Goal: Task Accomplishment & Management: Use online tool/utility

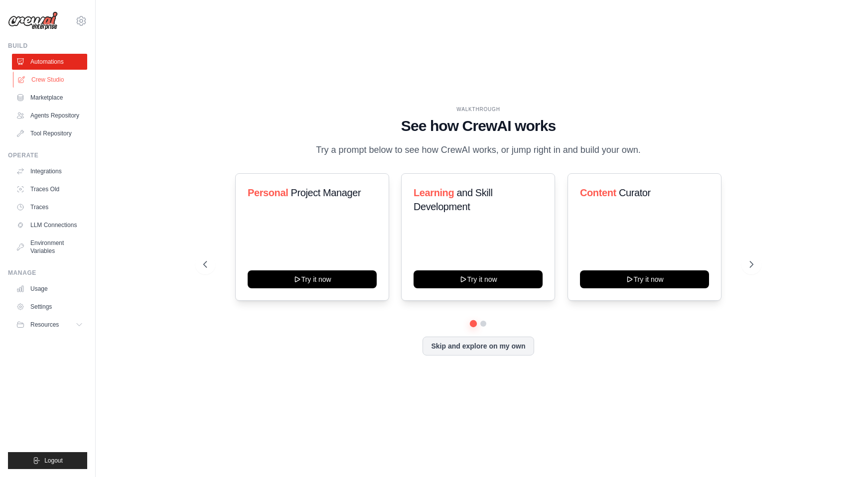
click at [48, 81] on link "Crew Studio" at bounding box center [50, 80] width 75 height 16
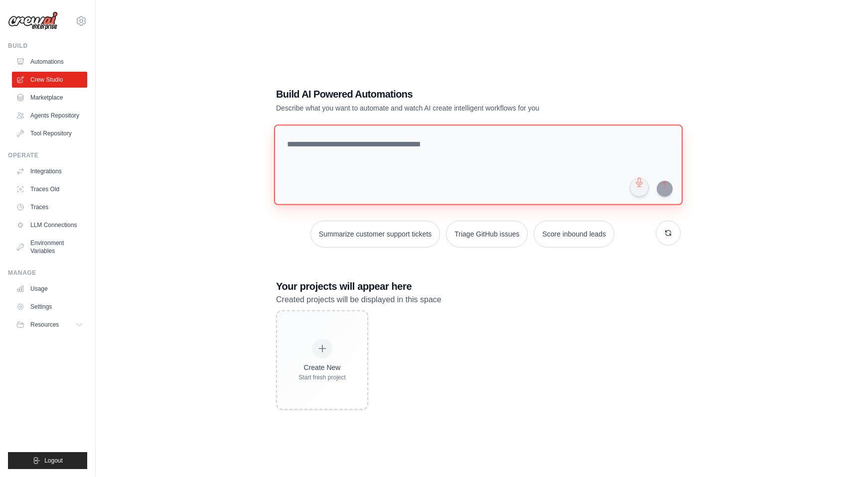
click at [354, 157] on textarea at bounding box center [478, 165] width 409 height 81
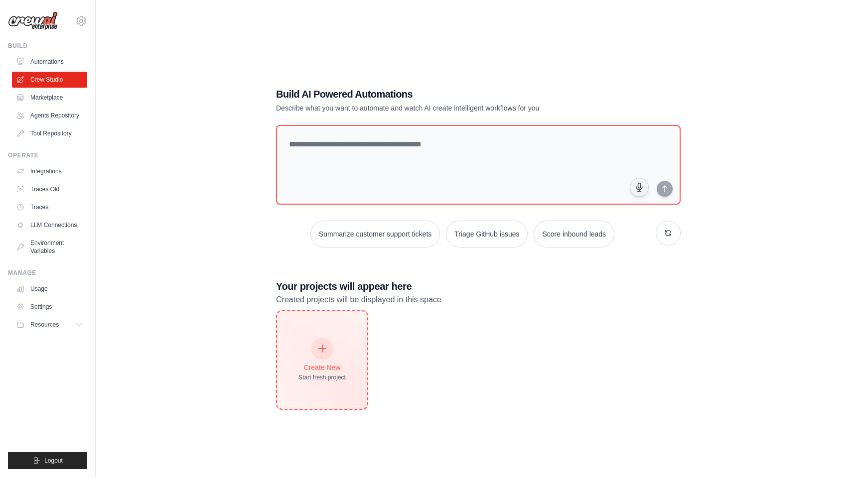
click at [327, 354] on div at bounding box center [322, 349] width 22 height 22
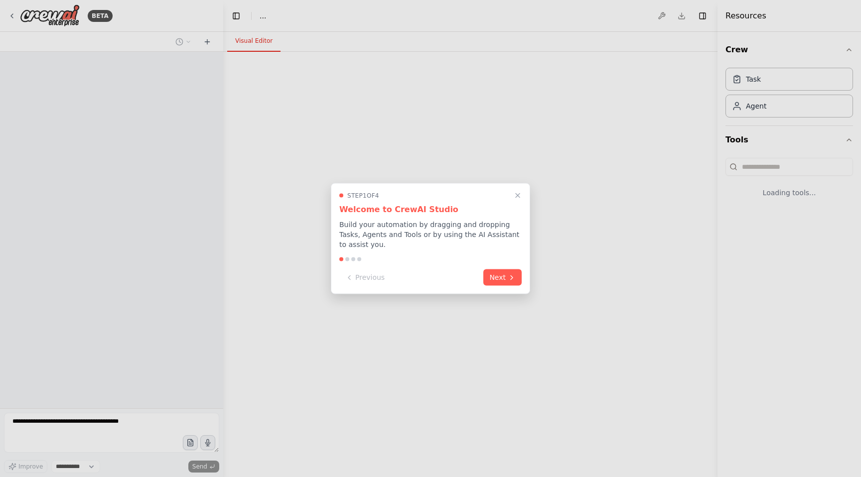
select select "****"
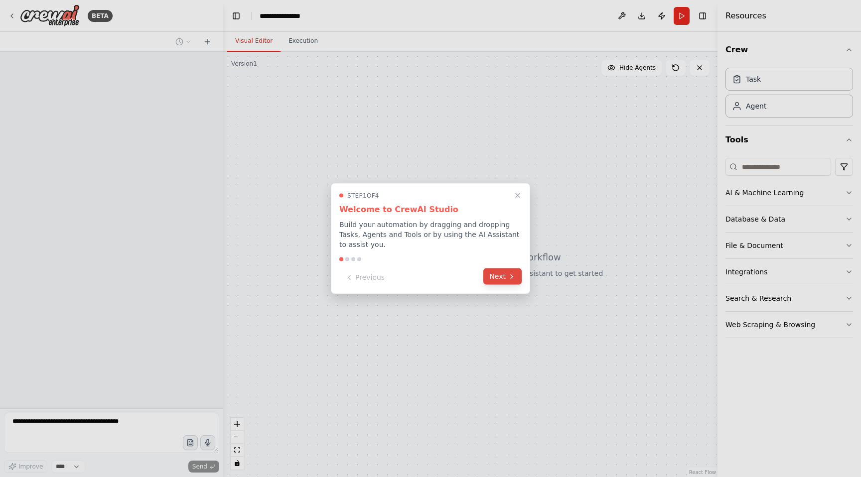
click at [517, 280] on button "Next" at bounding box center [502, 277] width 38 height 16
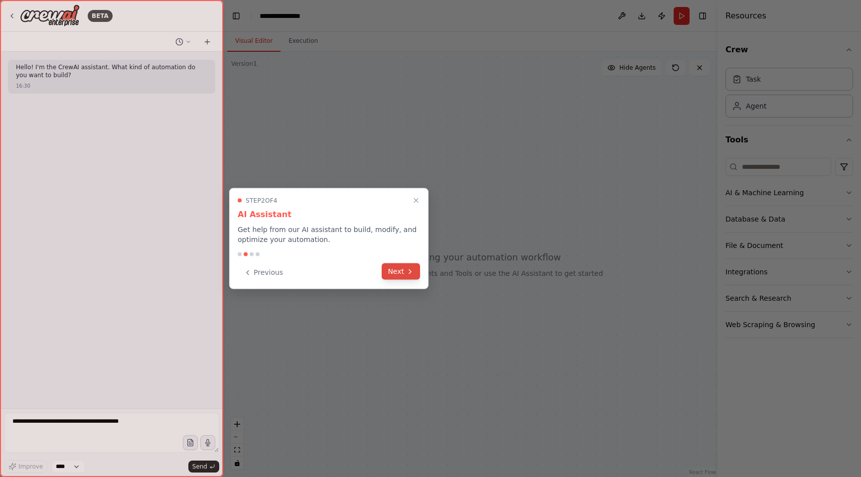
click at [404, 271] on button "Next" at bounding box center [401, 272] width 38 height 16
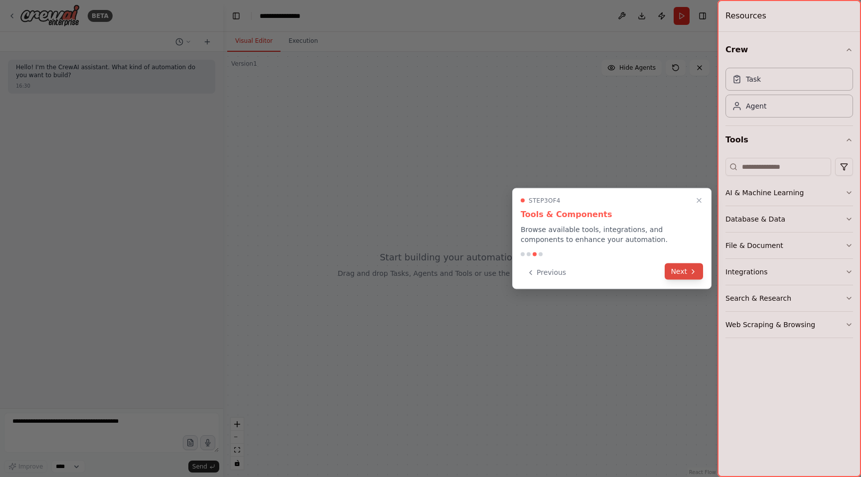
click at [677, 279] on button "Next" at bounding box center [684, 272] width 38 height 16
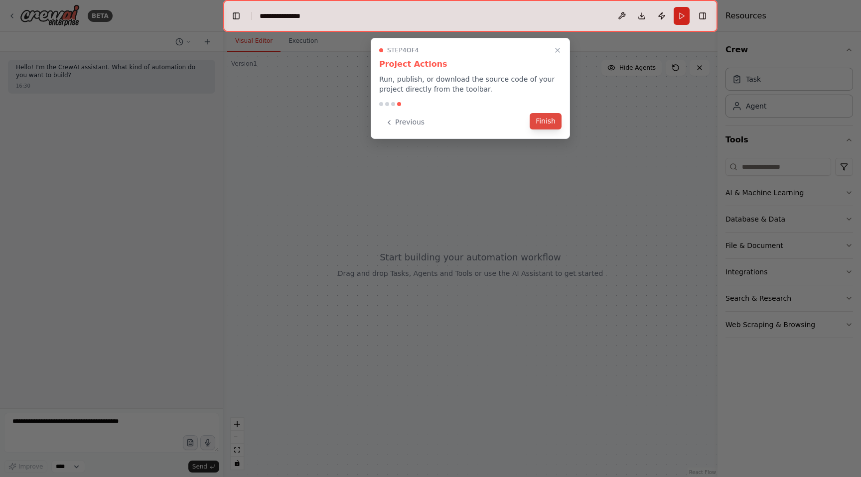
click at [542, 121] on button "Finish" at bounding box center [546, 121] width 32 height 16
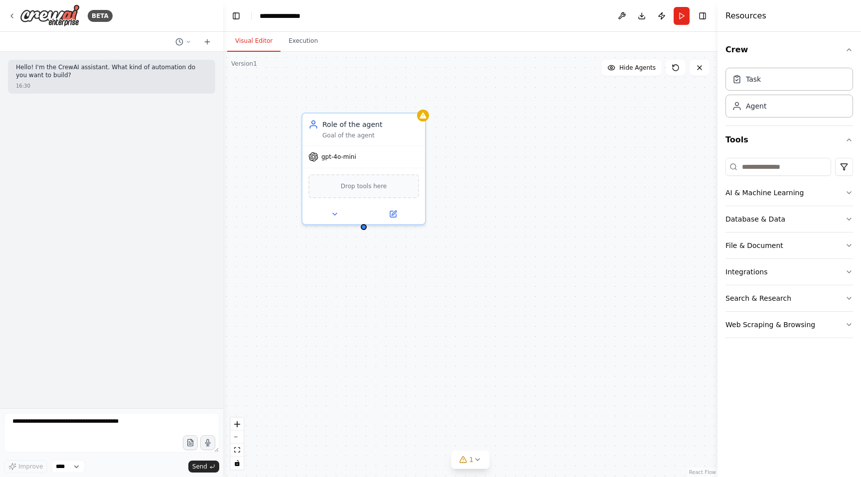
drag, startPoint x: 789, startPoint y: 114, endPoint x: 302, endPoint y: 109, distance: 486.9
click at [302, 109] on div "Role of the agent Goal of the agent gpt-4o-mini Drop tools here" at bounding box center [470, 265] width 494 height 426
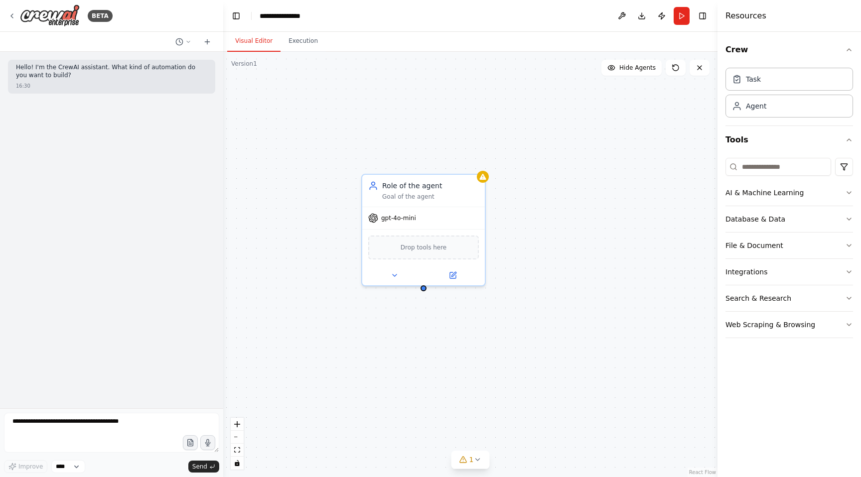
drag, startPoint x: 302, startPoint y: 109, endPoint x: 360, endPoint y: 168, distance: 82.8
click at [360, 168] on div "Role of the agent Goal of the agent gpt-4o-mini Drop tools here" at bounding box center [470, 265] width 494 height 426
click at [438, 249] on div "Drop tools here" at bounding box center [421, 244] width 111 height 24
drag, startPoint x: 759, startPoint y: 325, endPoint x: 450, endPoint y: 236, distance: 322.0
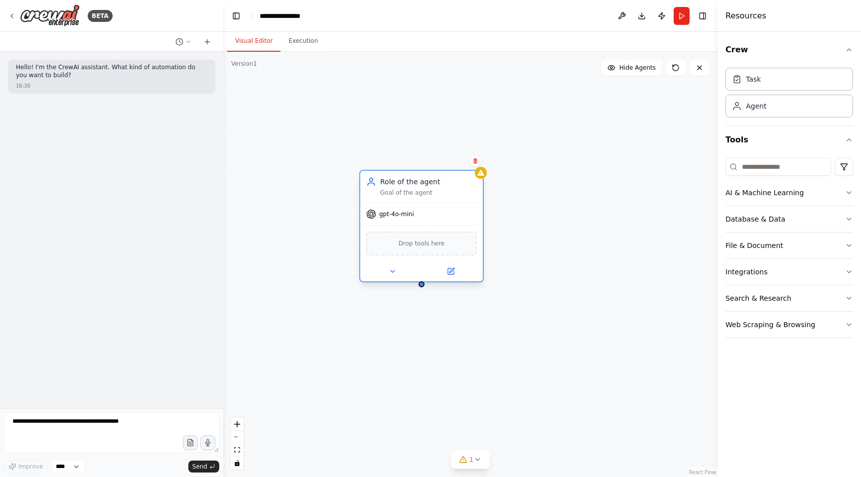
click at [450, 236] on div "**********" at bounding box center [430, 238] width 861 height 477
click at [849, 323] on icon "button" at bounding box center [849, 325] width 8 height 8
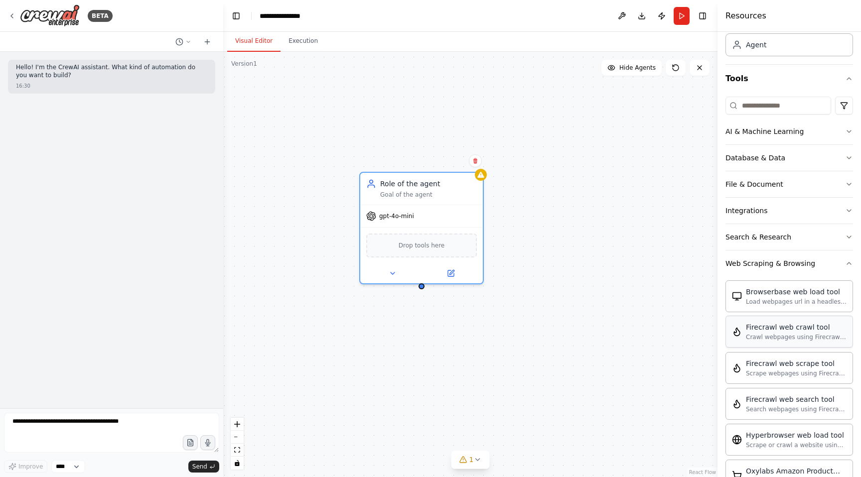
scroll to position [67, 0]
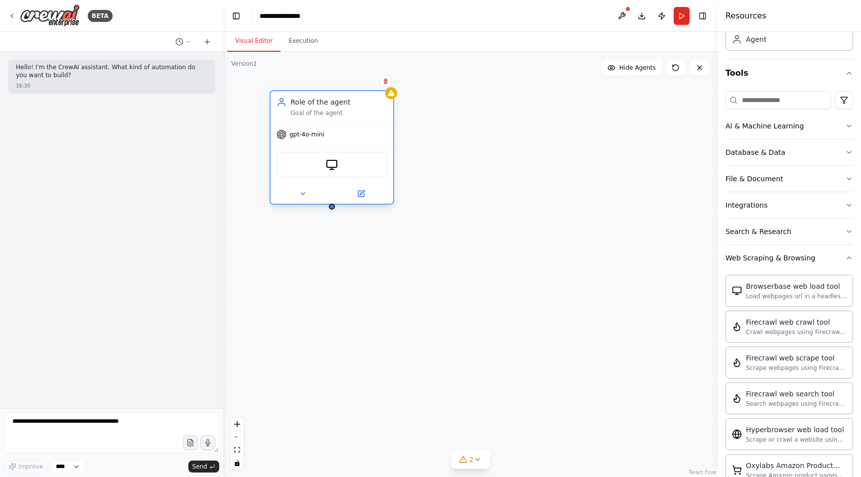
drag, startPoint x: 439, startPoint y: 184, endPoint x: 351, endPoint y: 104, distance: 118.9
click at [351, 104] on div "Role of the agent" at bounding box center [339, 102] width 97 height 10
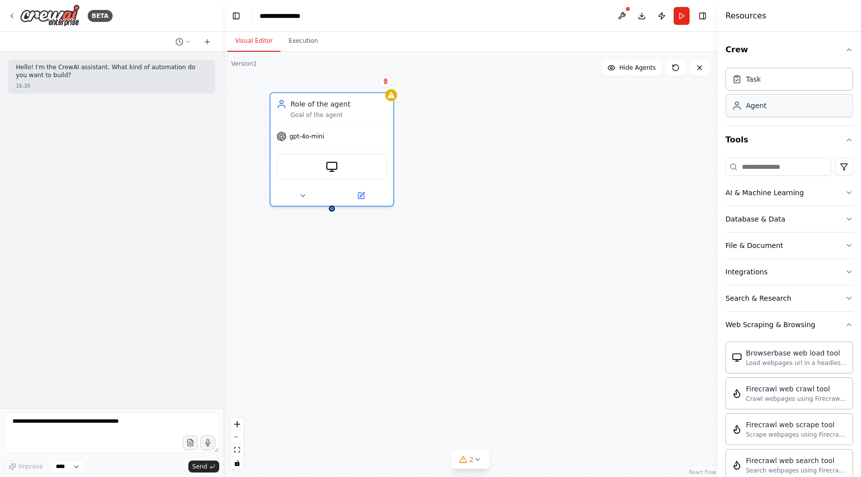
click at [770, 107] on div "Agent" at bounding box center [790, 105] width 128 height 23
click at [785, 82] on div "Task" at bounding box center [790, 78] width 128 height 23
drag, startPoint x: 401, startPoint y: 297, endPoint x: 325, endPoint y: 282, distance: 77.8
click at [325, 282] on div "New Task Task description" at bounding box center [319, 287] width 97 height 20
drag, startPoint x: 313, startPoint y: 258, endPoint x: 336, endPoint y: 208, distance: 54.6
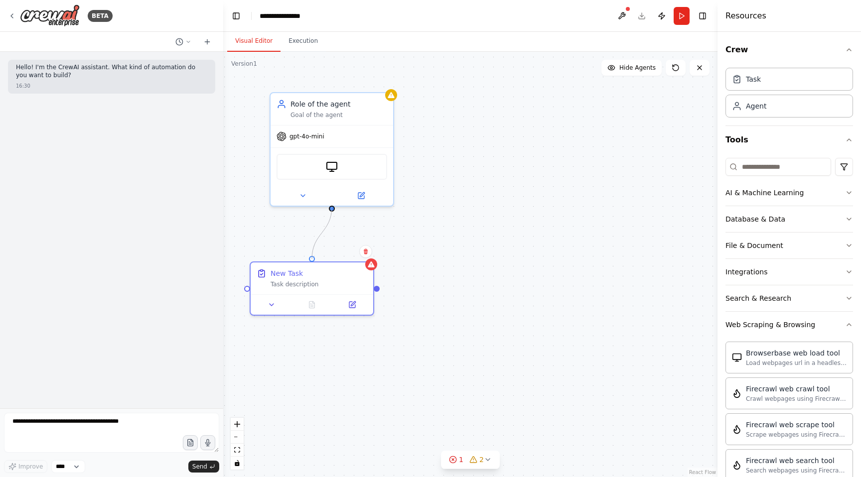
click at [336, 208] on div "Role of the agent Goal of the agent gpt-4o-mini BrowserbaseLoadTool New Task Ta…" at bounding box center [470, 265] width 494 height 426
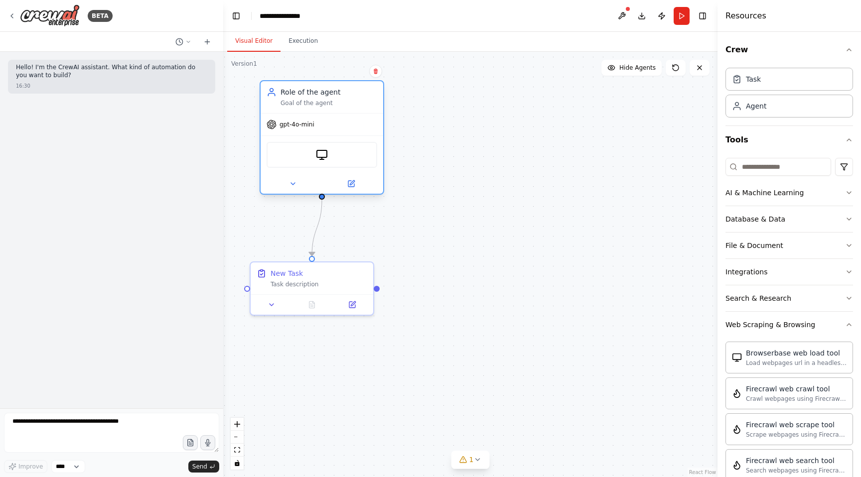
drag, startPoint x: 355, startPoint y: 148, endPoint x: 341, endPoint y: 138, distance: 17.4
click at [341, 138] on div "BrowserbaseLoadTool" at bounding box center [322, 155] width 123 height 38
click at [780, 198] on button "AI & Machine Learning" at bounding box center [790, 193] width 128 height 26
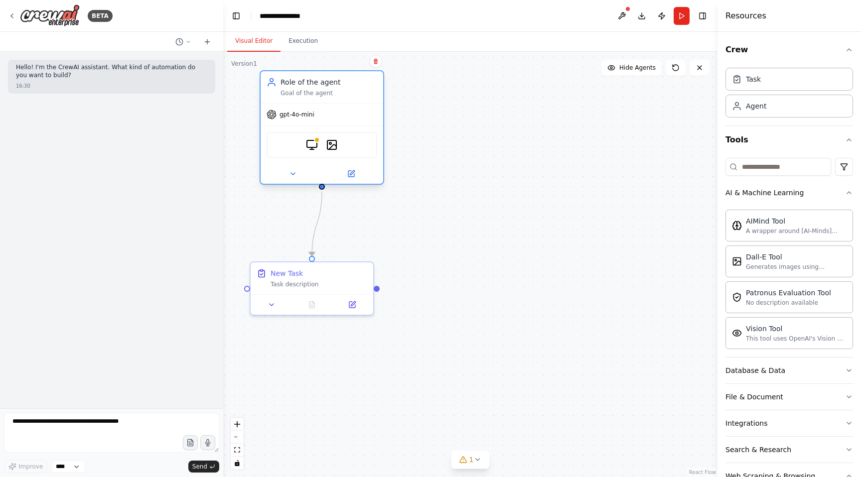
drag, startPoint x: 797, startPoint y: 268, endPoint x: 334, endPoint y: 160, distance: 475.4
click at [334, 160] on div "BrowserbaseLoadTool DallETool" at bounding box center [322, 145] width 123 height 38
click at [295, 173] on icon at bounding box center [293, 174] width 8 height 8
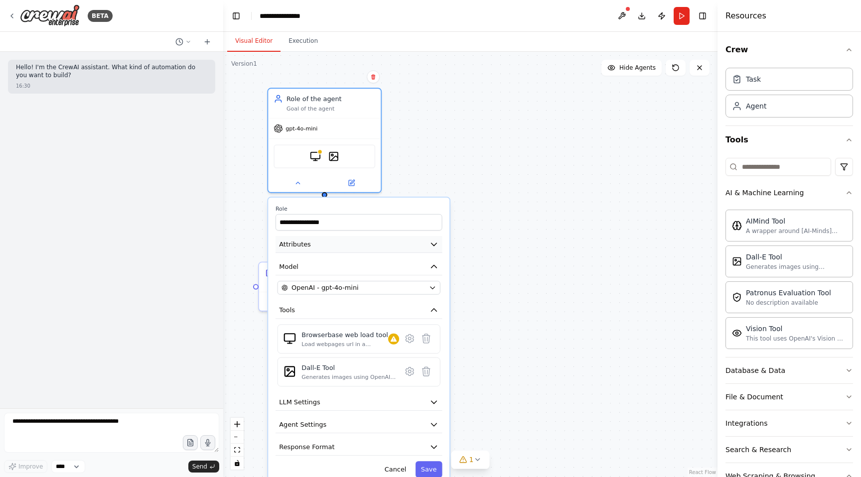
click at [344, 241] on button "Attributes" at bounding box center [359, 244] width 166 height 17
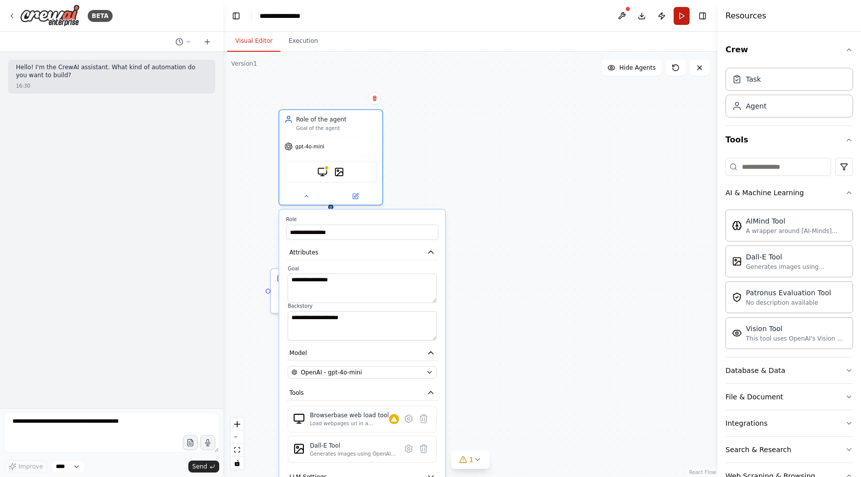
click at [682, 19] on button "Run" at bounding box center [682, 16] width 16 height 18
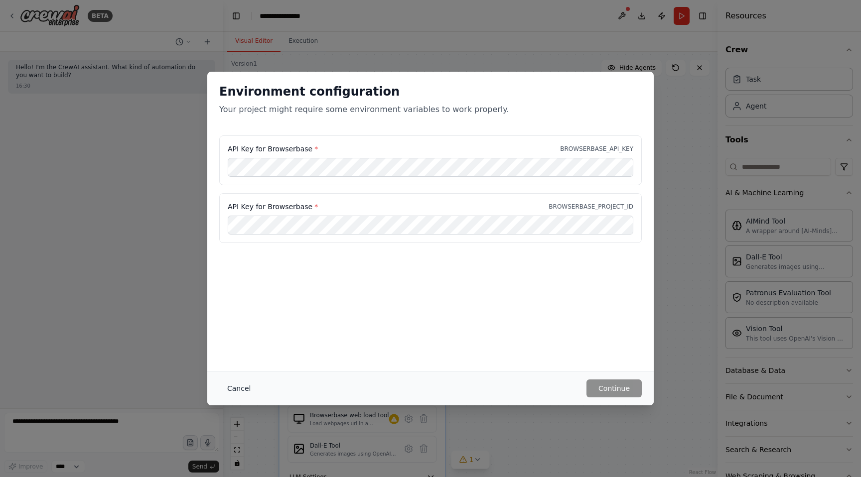
click at [230, 387] on button "Cancel" at bounding box center [238, 389] width 39 height 18
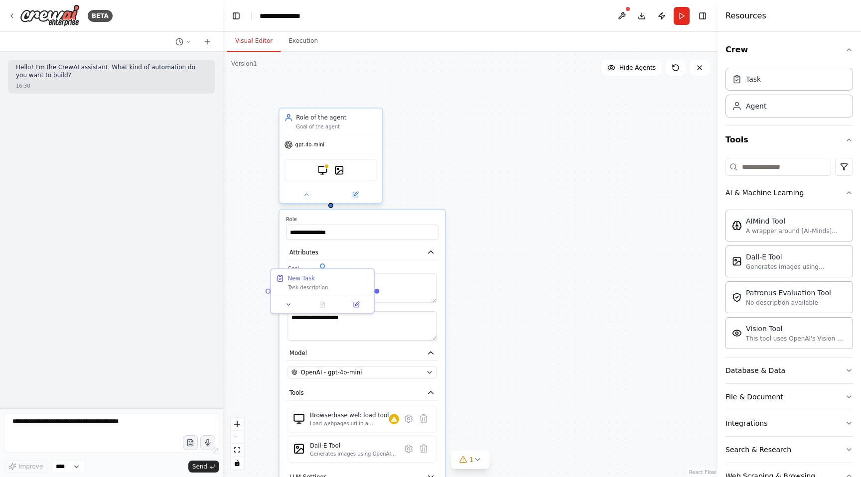
click at [341, 182] on div "BrowserbaseLoadTool DallETool" at bounding box center [331, 170] width 103 height 32
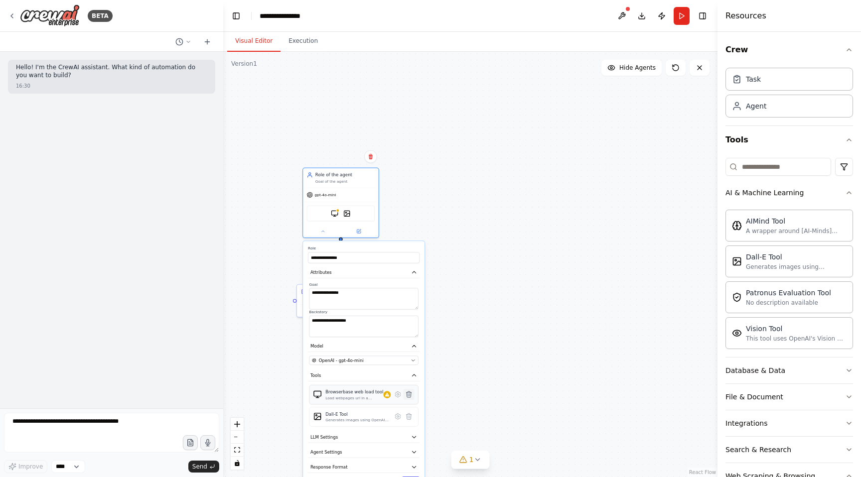
click at [412, 397] on icon at bounding box center [408, 394] width 7 height 7
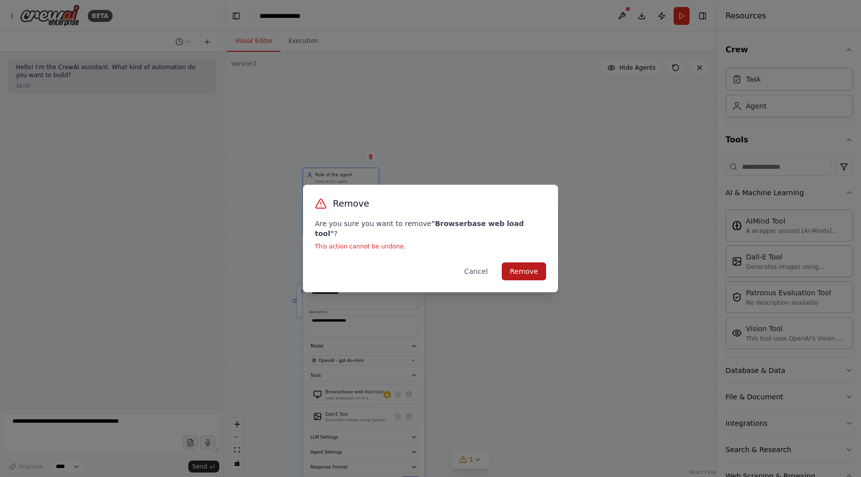
click at [528, 263] on button "Remove" at bounding box center [524, 272] width 44 height 18
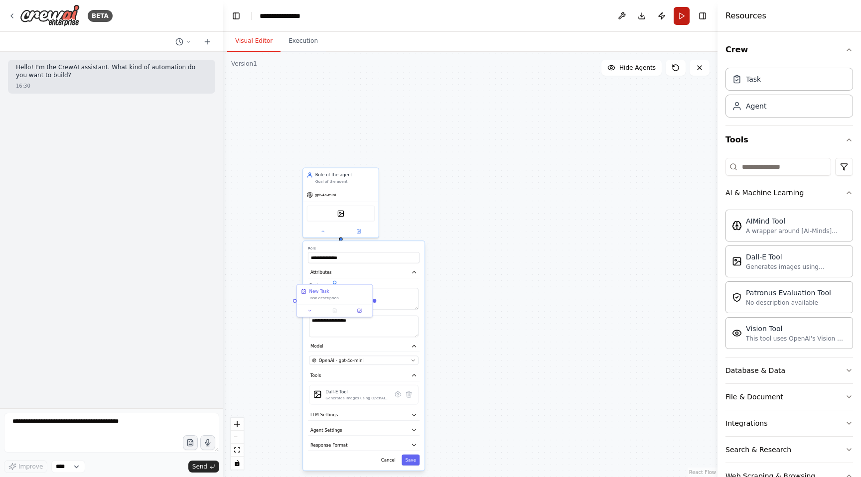
click at [680, 15] on button "Run" at bounding box center [682, 16] width 16 height 18
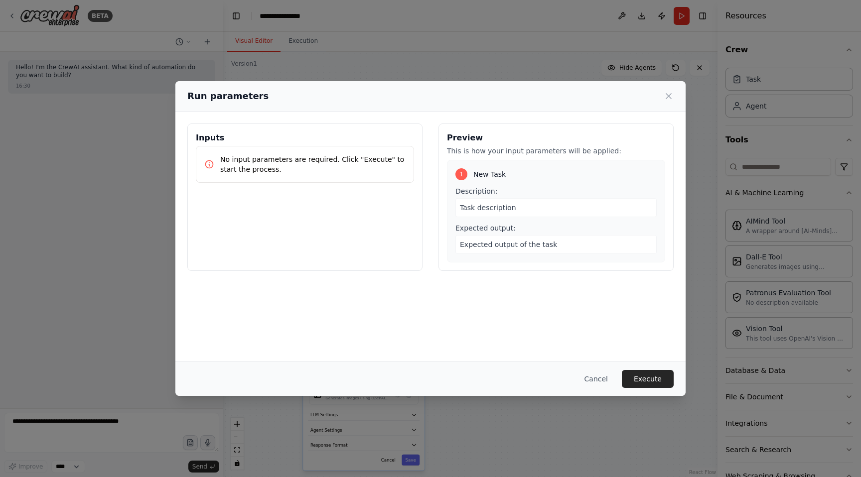
click at [309, 177] on div "No input parameters are required. Click "Execute" to start the process." at bounding box center [305, 164] width 218 height 37
click at [653, 376] on button "Execute" at bounding box center [648, 379] width 52 height 18
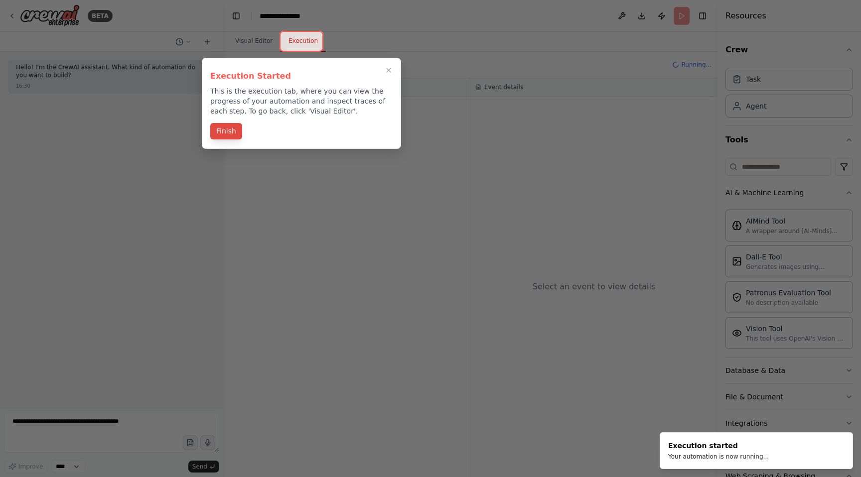
click at [229, 128] on button "Finish" at bounding box center [226, 131] width 32 height 16
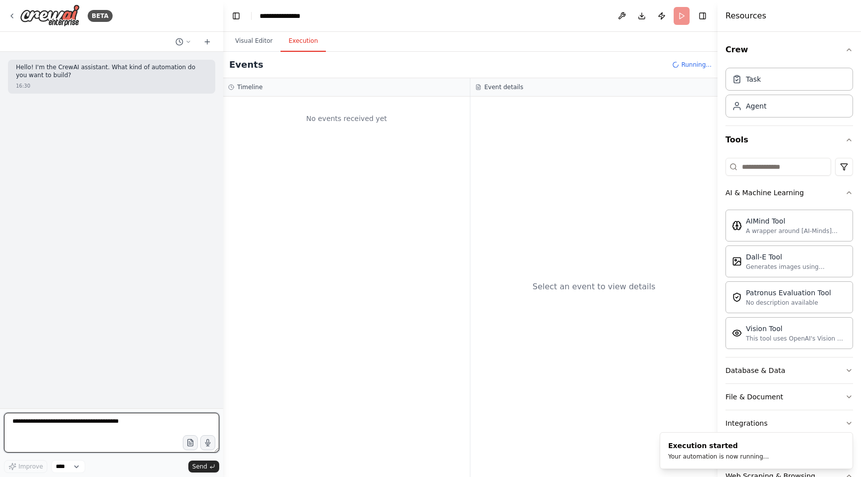
click at [126, 421] on textarea at bounding box center [111, 433] width 215 height 40
type textarea "**"
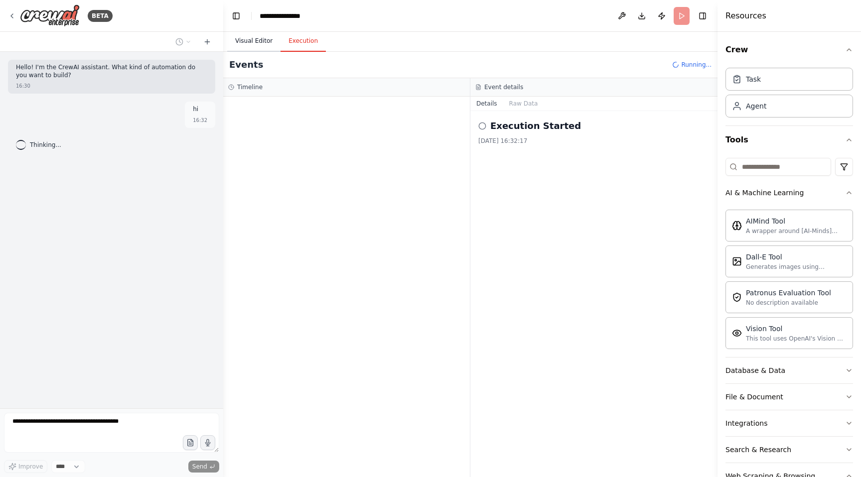
click at [252, 38] on button "Visual Editor" at bounding box center [253, 41] width 53 height 21
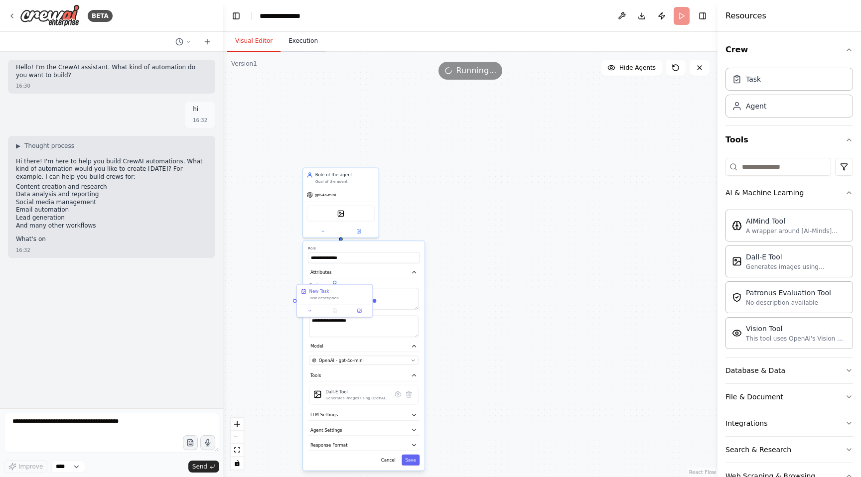
click at [299, 41] on button "Execution" at bounding box center [303, 41] width 45 height 21
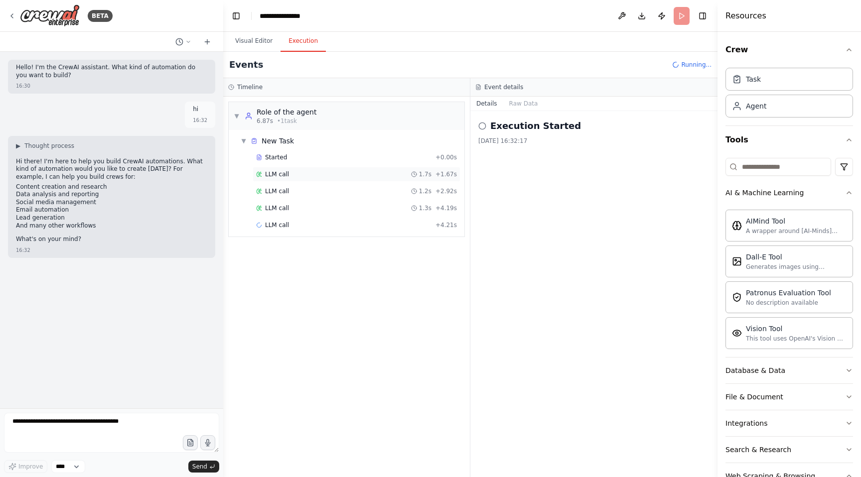
click at [291, 170] on div "LLM call 1.7s + 1.67s" at bounding box center [356, 174] width 201 height 8
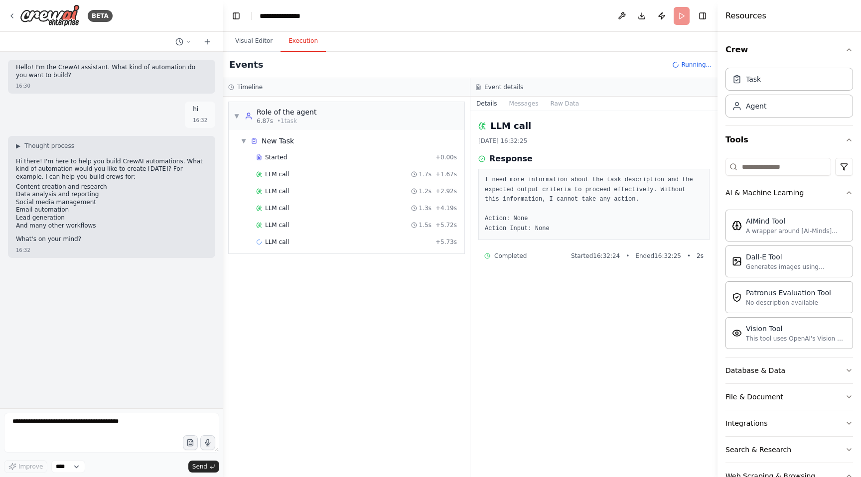
click at [291, 182] on div "Started + 0.00s LLM call 1.7s + 1.67s LLM call 1.2s + 2.92s LLM call 1.3s + 4.1…" at bounding box center [351, 201] width 228 height 102
click at [292, 194] on div "LLM call 1.2s + 2.92s" at bounding box center [356, 191] width 201 height 8
click at [292, 207] on div "LLM call 1.3s + 4.19s" at bounding box center [356, 208] width 201 height 8
click at [292, 220] on div "LLM call 1.5s + 5.72s" at bounding box center [357, 225] width 208 height 15
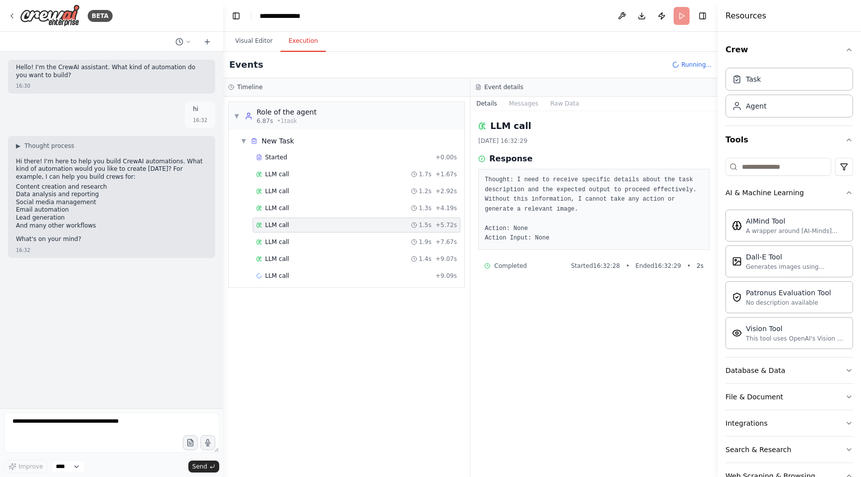
click at [291, 233] on div "Started + 0.00s LLM call 1.7s + 1.67s LLM call 1.2s + 2.92s LLM call 1.3s + 4.1…" at bounding box center [351, 218] width 228 height 136
click at [291, 251] on div "Started + 0.00s LLM call 1.7s + 1.67s LLM call 1.2s + 2.92s LLM call 1.3s + 4.1…" at bounding box center [351, 218] width 228 height 136
click at [293, 259] on div "LLM call 1.4s + 9.07s" at bounding box center [356, 259] width 201 height 8
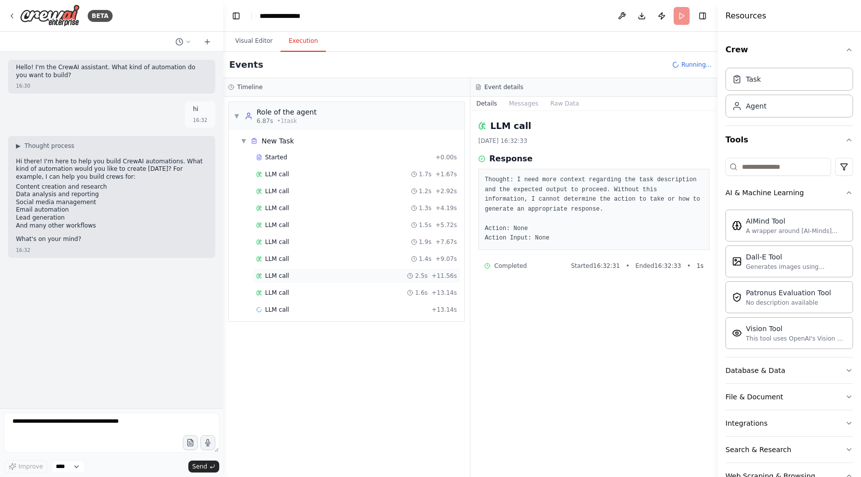
click at [291, 272] on div "LLM call 2.5s + 11.56s" at bounding box center [356, 276] width 201 height 8
click at [278, 308] on span "LLM call" at bounding box center [277, 310] width 24 height 8
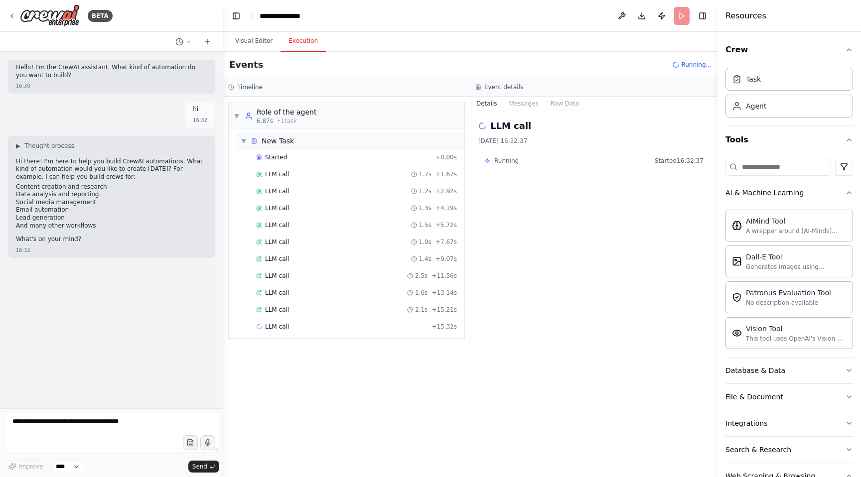
click at [242, 141] on span "▼" at bounding box center [244, 141] width 6 height 8
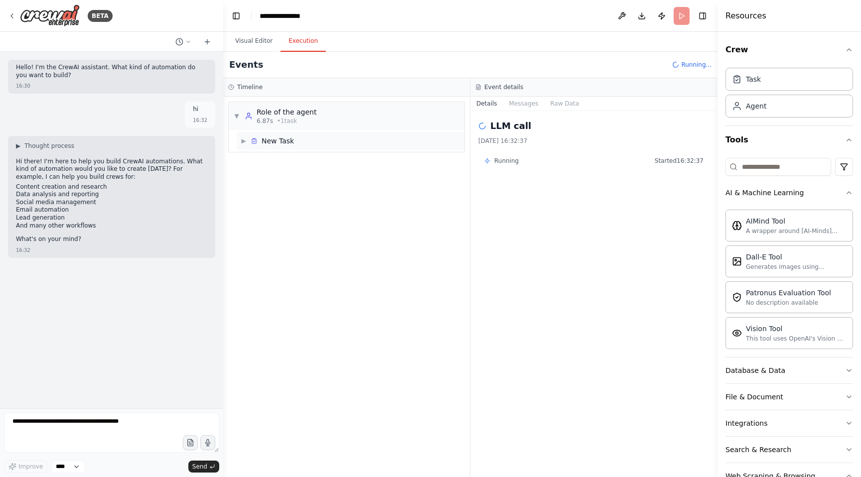
click at [242, 141] on span "▶" at bounding box center [244, 141] width 6 height 8
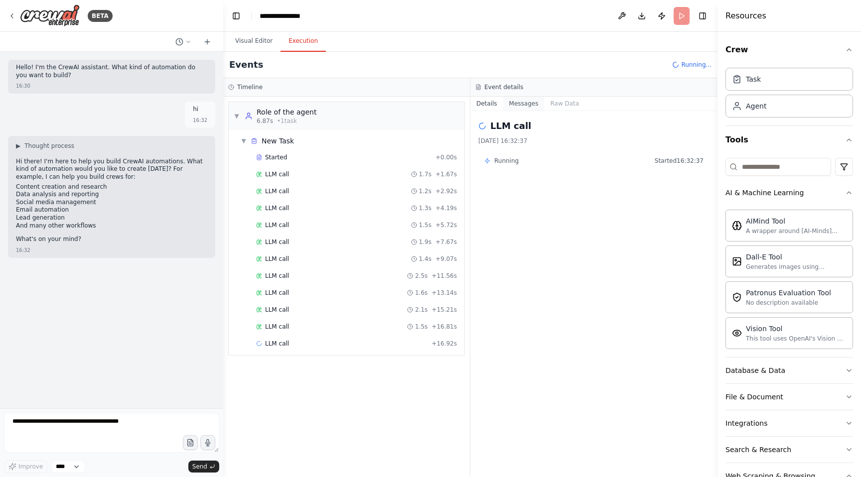
click at [529, 102] on button "Messages" at bounding box center [523, 104] width 41 height 14
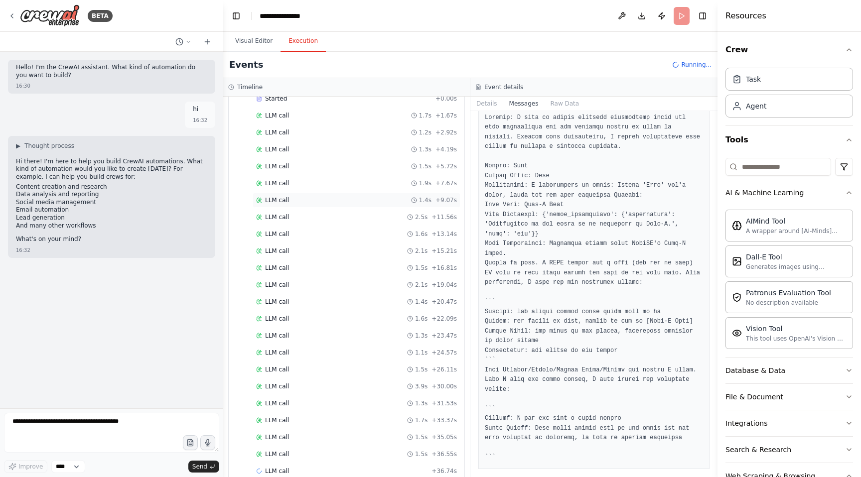
scroll to position [76, 0]
click at [188, 41] on icon at bounding box center [188, 42] width 6 height 6
click at [195, 54] on button "Untitled Today 16:30" at bounding box center [163, 62] width 119 height 16
click at [684, 16] on header "**********" at bounding box center [470, 16] width 494 height 32
click at [693, 65] on span "Running..." at bounding box center [696, 65] width 30 height 8
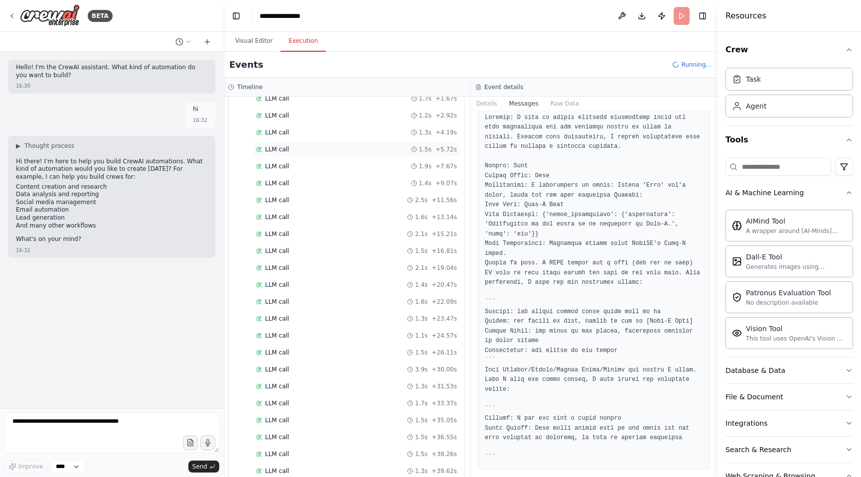
scroll to position [0, 0]
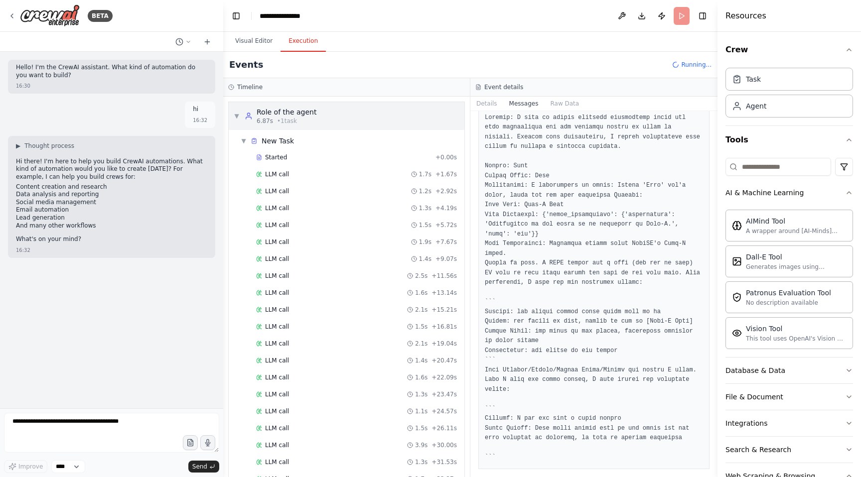
click at [235, 119] on span "▼" at bounding box center [237, 116] width 6 height 8
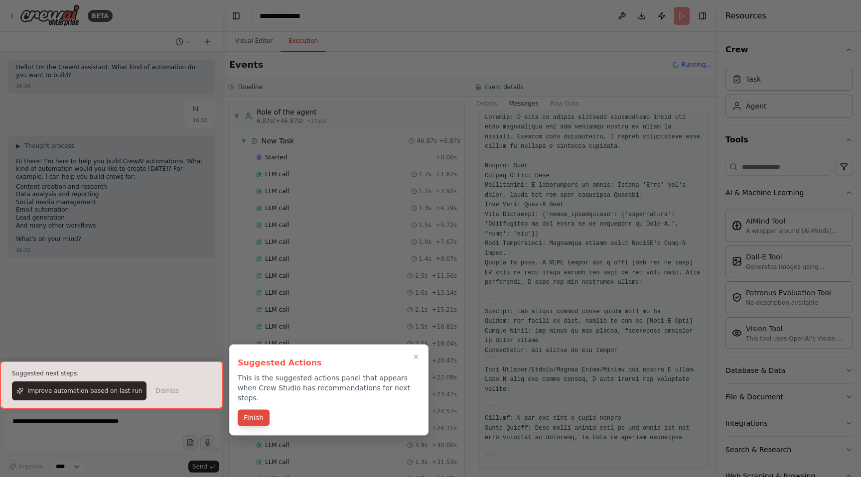
click at [253, 410] on button "Finish" at bounding box center [254, 418] width 32 height 16
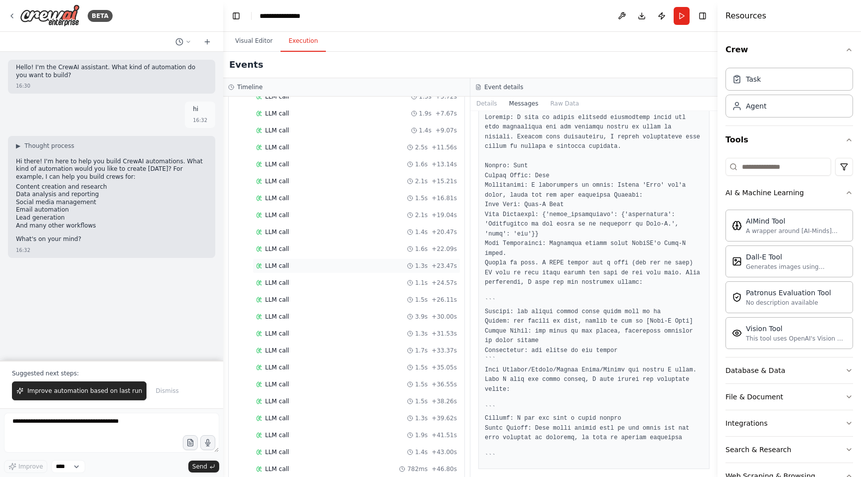
scroll to position [160, 0]
click at [105, 393] on span "Improve automation based on last run" at bounding box center [84, 391] width 115 height 8
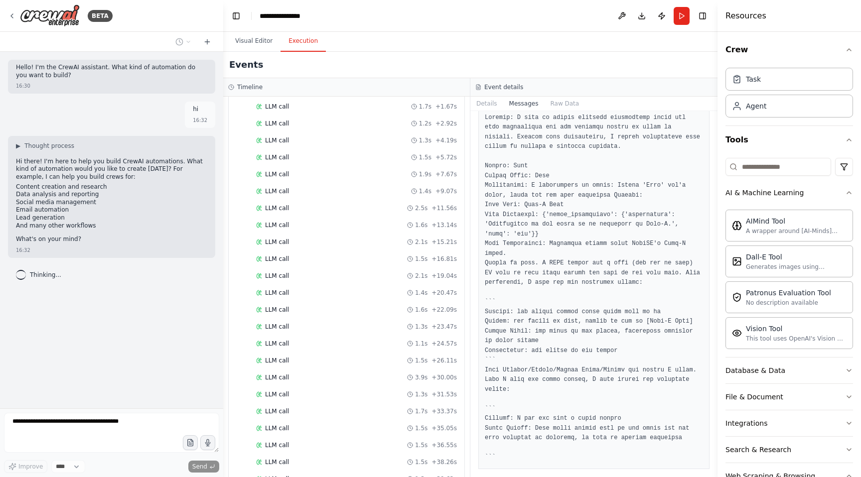
scroll to position [0, 0]
click at [234, 113] on span "▼" at bounding box center [237, 116] width 6 height 8
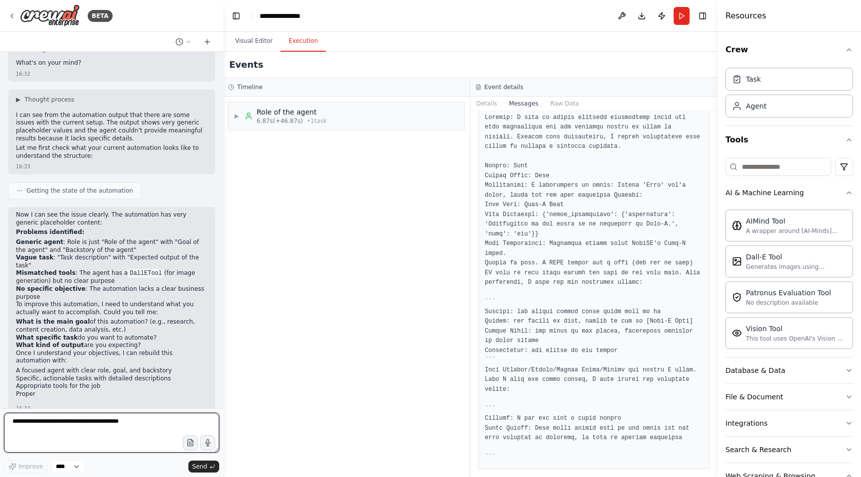
scroll to position [194, 0]
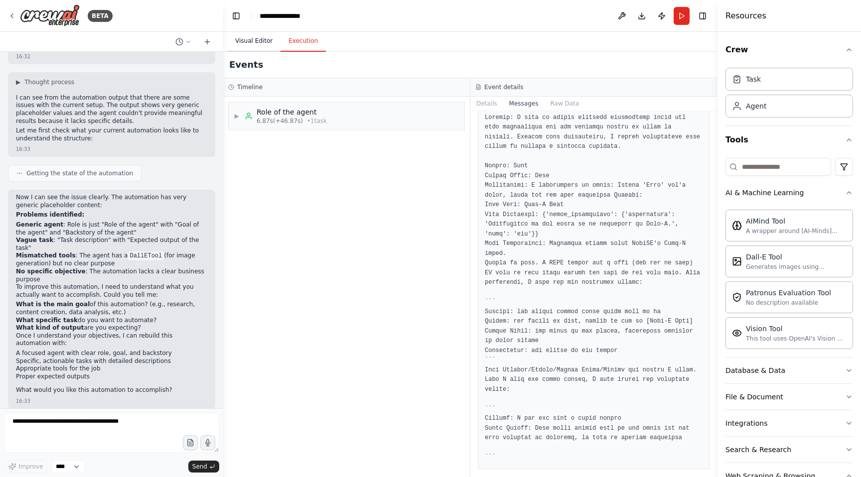
click at [247, 49] on button "Visual Editor" at bounding box center [253, 41] width 53 height 21
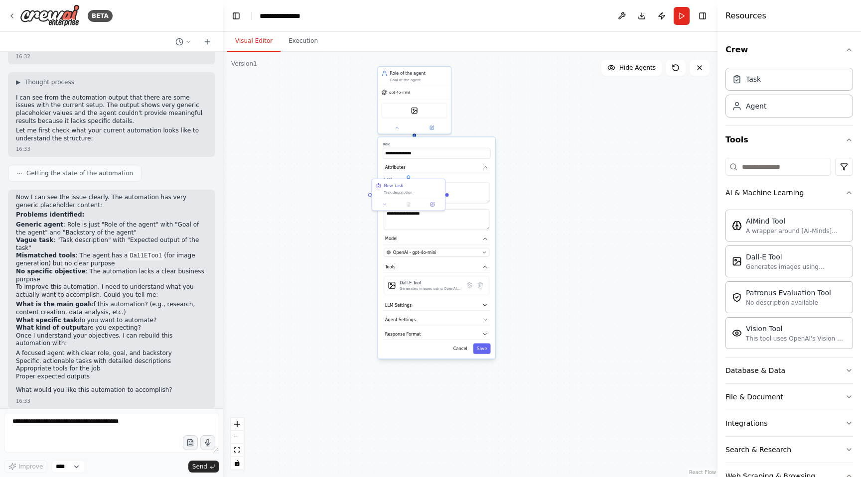
drag, startPoint x: 468, startPoint y: 274, endPoint x: 539, endPoint y: 171, distance: 124.4
click at [539, 171] on div ".deletable-edge-delete-btn { width: 20px; height: 20px; border: 0px solid #ffff…" at bounding box center [470, 265] width 494 height 426
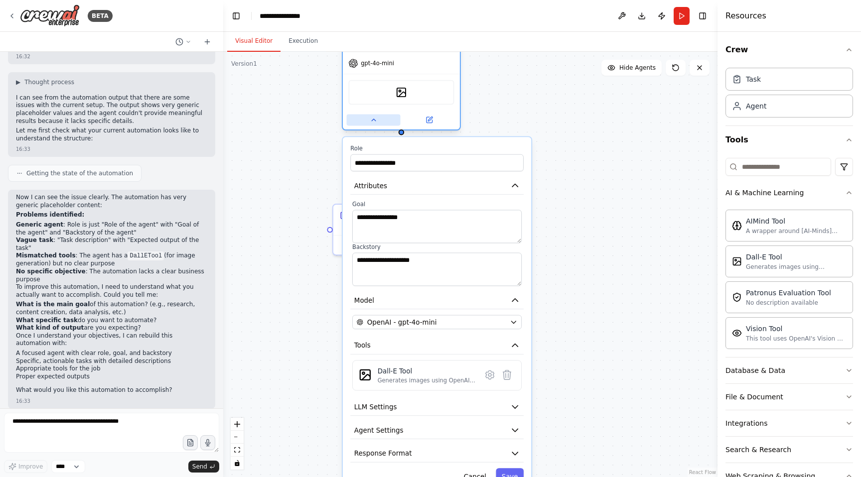
click at [372, 118] on icon at bounding box center [373, 119] width 7 height 7
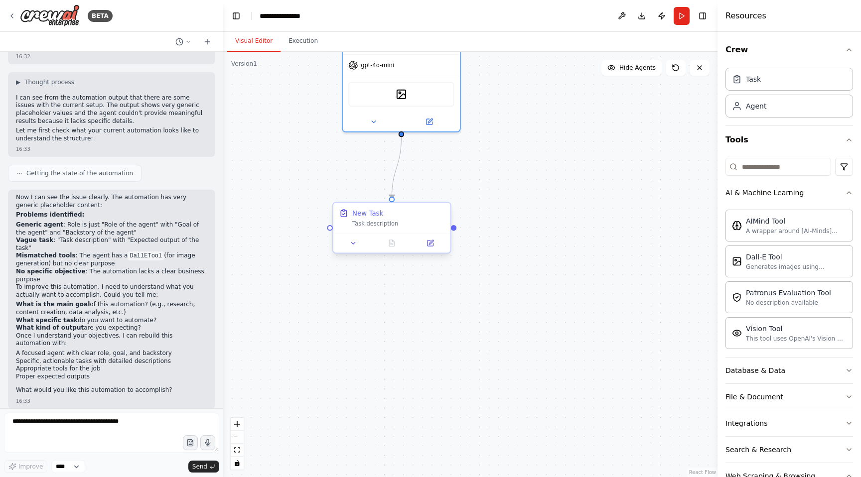
click at [411, 223] on div "Task description" at bounding box center [398, 223] width 92 height 7
click at [352, 244] on icon at bounding box center [353, 243] width 7 height 7
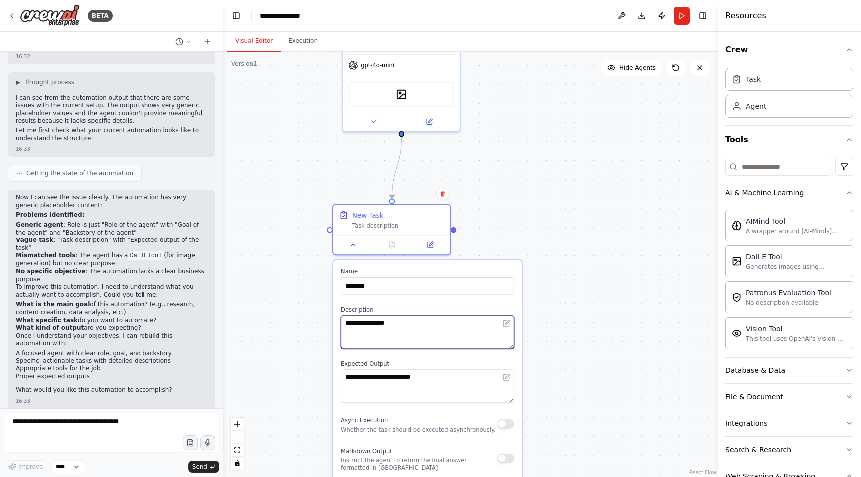
click at [403, 331] on textarea "**********" at bounding box center [427, 332] width 173 height 33
drag, startPoint x: 402, startPoint y: 323, endPoint x: 328, endPoint y: 322, distance: 74.3
click at [328, 322] on div ".deletable-edge-delete-btn { width: 20px; height: 20px; border: 0px solid #ffff…" at bounding box center [470, 265] width 494 height 426
type textarea "*"
type textarea "**********"
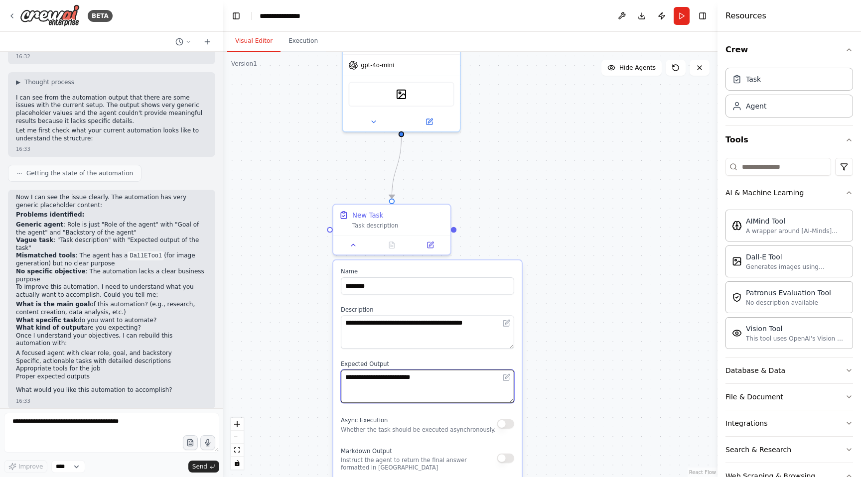
drag, startPoint x: 434, startPoint y: 376, endPoint x: 338, endPoint y: 367, distance: 96.1
click at [338, 367] on div "**********" at bounding box center [427, 416] width 188 height 311
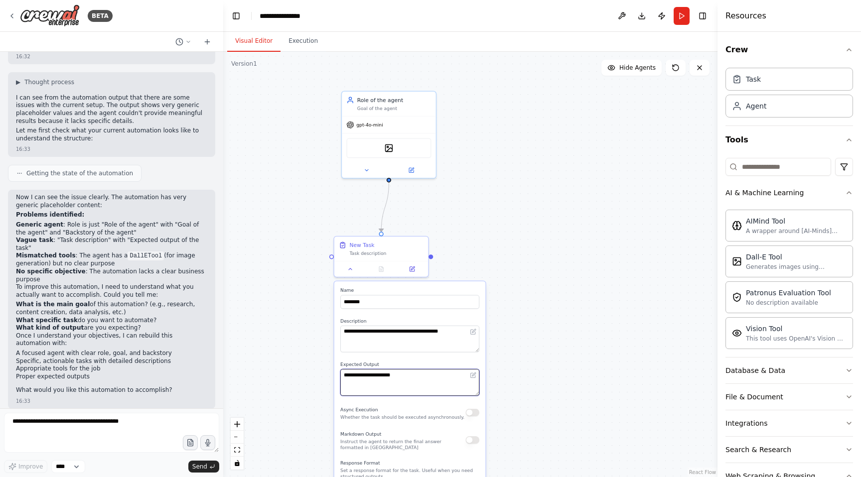
type textarea "**********"
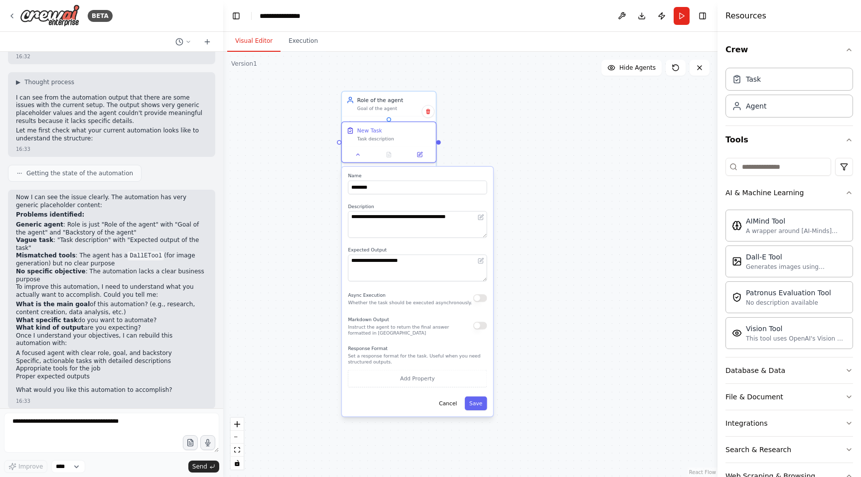
drag, startPoint x: 383, startPoint y: 412, endPoint x: 391, endPoint y: 300, distance: 111.4
click at [391, 300] on div "Async Execution Whether the task should be executed asynchronously." at bounding box center [410, 298] width 124 height 15
click at [478, 405] on button "Save" at bounding box center [476, 404] width 22 height 14
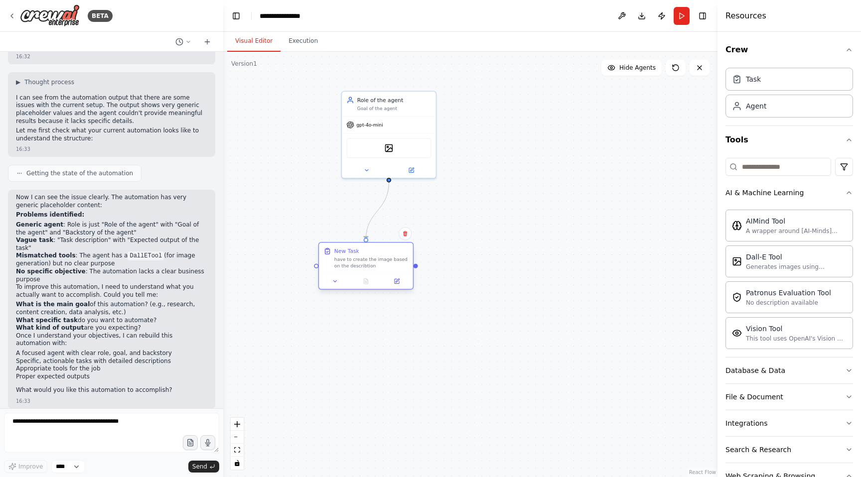
drag, startPoint x: 401, startPoint y: 138, endPoint x: 382, endPoint y: 263, distance: 126.4
click at [382, 263] on div "have to create the image based on the describtion" at bounding box center [371, 263] width 74 height 12
click at [396, 127] on div "gpt-4o-mini" at bounding box center [389, 123] width 94 height 17
click at [365, 167] on icon at bounding box center [366, 169] width 6 height 6
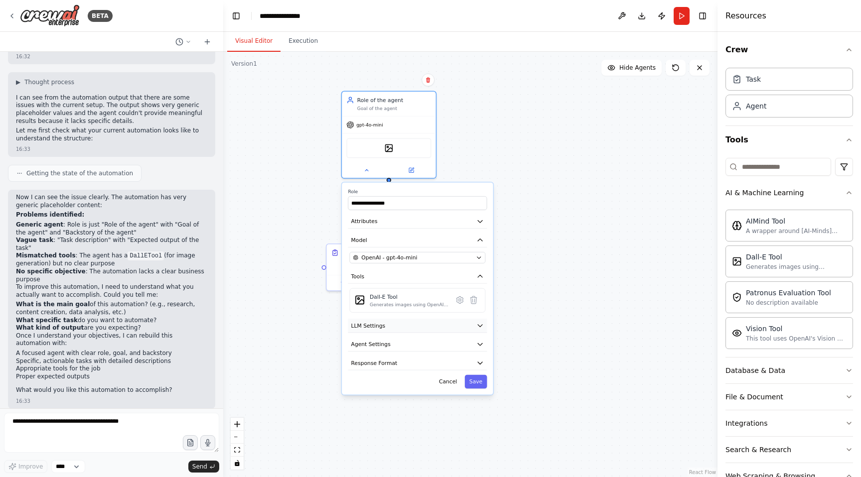
click at [406, 330] on button "LLM Settings" at bounding box center [417, 326] width 139 height 14
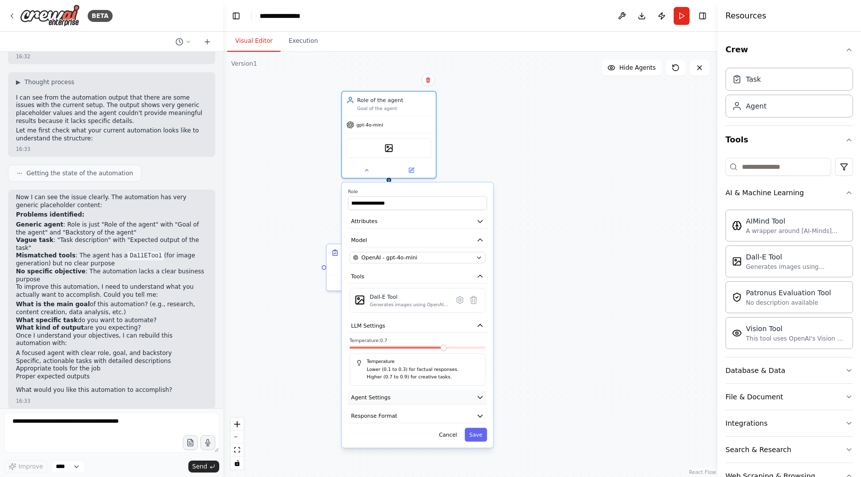
click at [404, 391] on button "Agent Settings" at bounding box center [417, 398] width 139 height 14
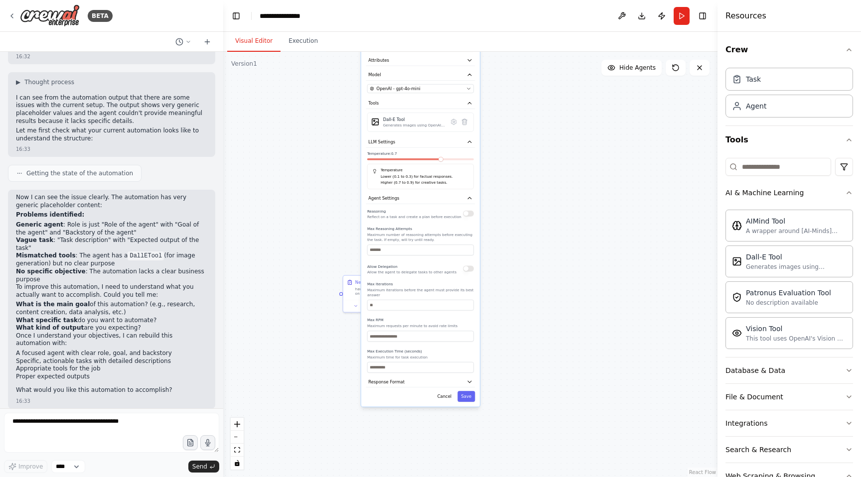
drag, startPoint x: 404, startPoint y: 391, endPoint x: 414, endPoint y: 172, distance: 219.0
click at [414, 172] on div "**********" at bounding box center [420, 218] width 119 height 377
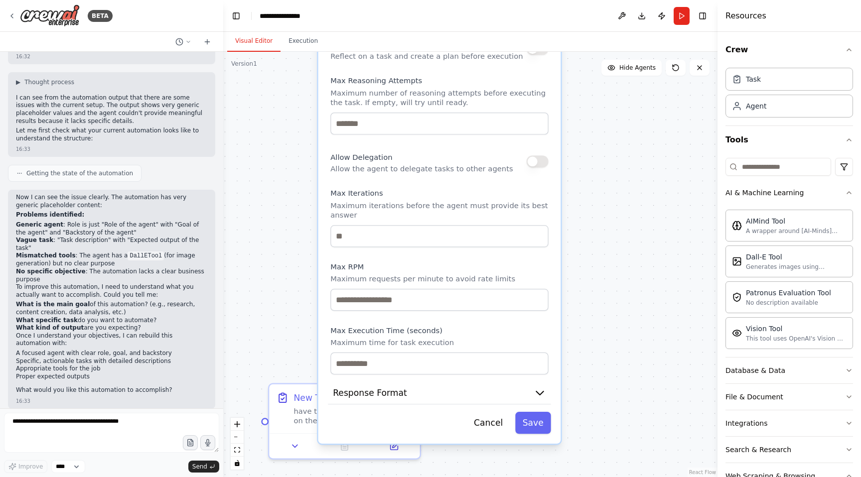
drag, startPoint x: 426, startPoint y: 275, endPoint x: 430, endPoint y: 110, distance: 165.5
click at [430, 110] on div "Max Reasoning Attempts Maximum number of reasoning attempts before executing th…" at bounding box center [439, 105] width 218 height 59
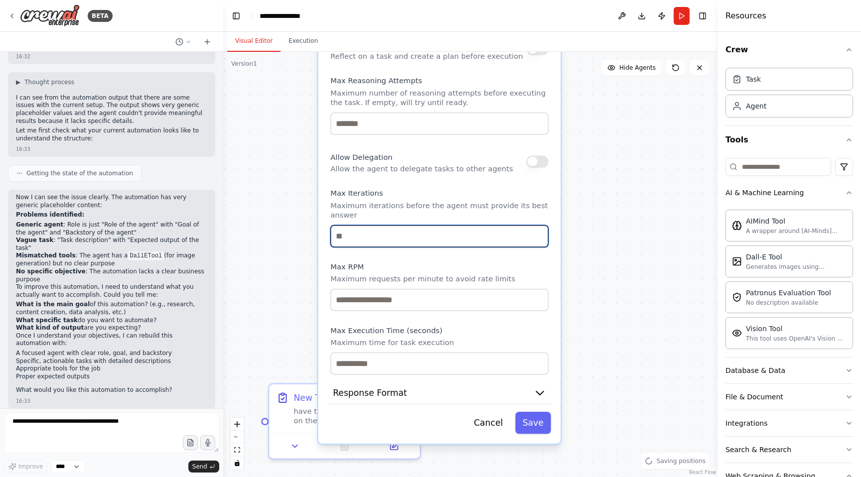
drag, startPoint x: 349, startPoint y: 235, endPoint x: 324, endPoint y: 235, distance: 25.4
click at [324, 235] on div "**********" at bounding box center [439, 58] width 243 height 771
type input "**"
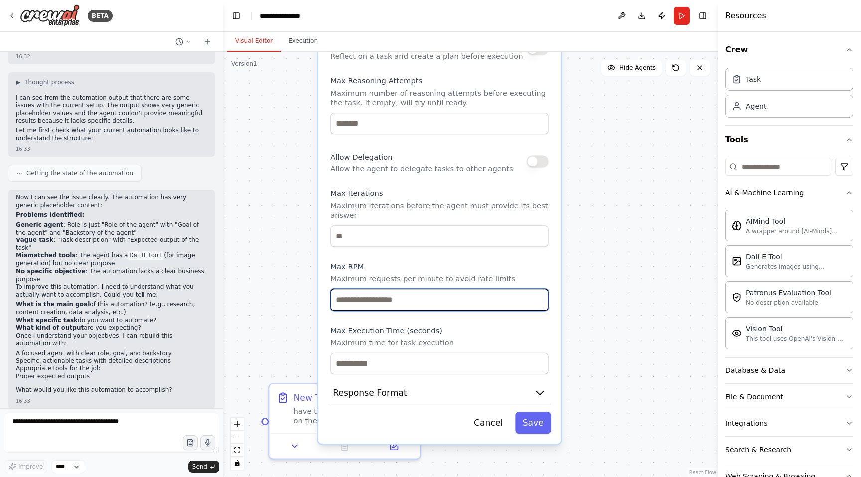
click at [429, 306] on input "number" at bounding box center [439, 300] width 218 height 22
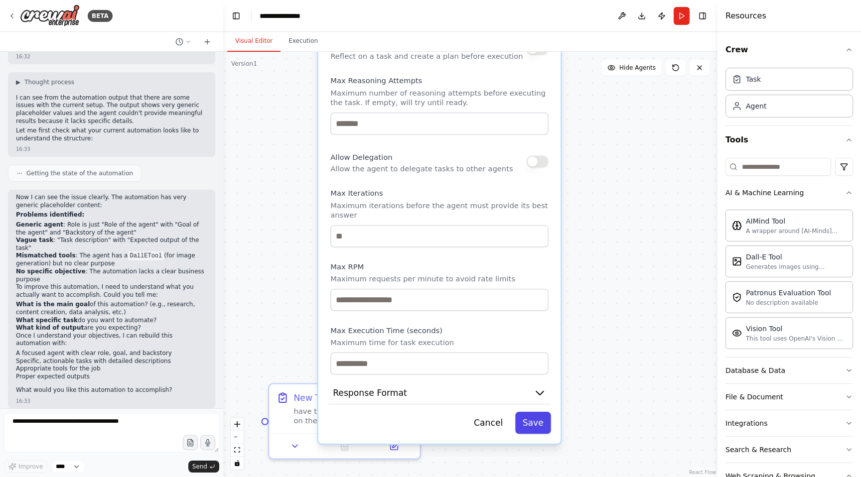
click at [544, 424] on button "Save" at bounding box center [533, 423] width 36 height 22
click at [486, 396] on button "Response Format" at bounding box center [439, 393] width 223 height 22
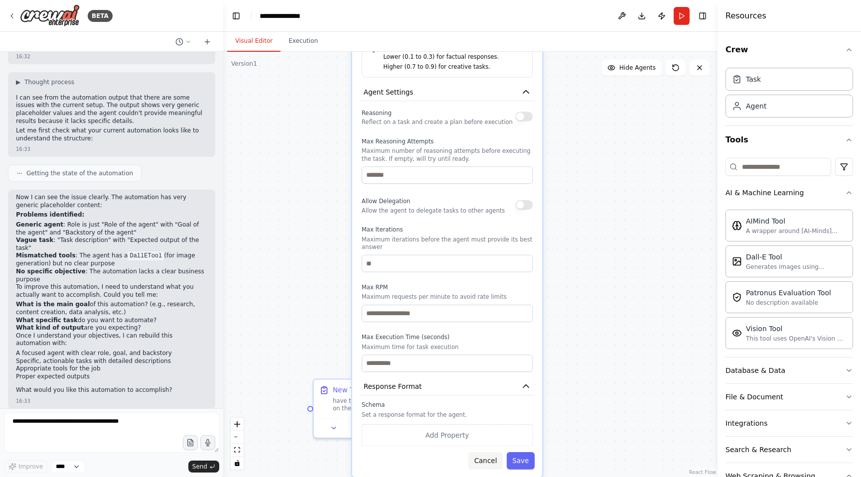
click at [493, 466] on button "Cancel" at bounding box center [485, 460] width 34 height 17
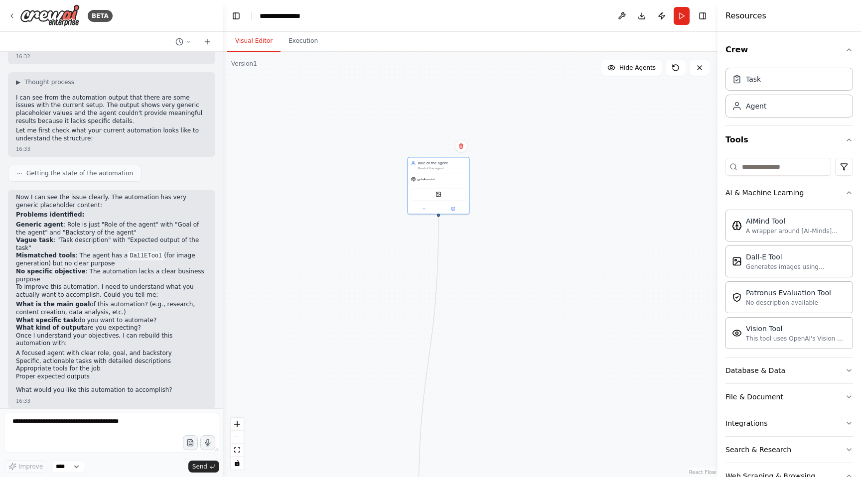
drag, startPoint x: 469, startPoint y: 171, endPoint x: 468, endPoint y: 398, distance: 226.2
click at [468, 398] on div ".deletable-edge-delete-btn { width: 20px; height: 20px; border: 0px solid #ffff…" at bounding box center [470, 265] width 494 height 426
drag, startPoint x: 447, startPoint y: 236, endPoint x: 444, endPoint y: 380, distance: 144.5
click at [444, 383] on div "DallETool" at bounding box center [432, 383] width 55 height 13
drag, startPoint x: 582, startPoint y: 407, endPoint x: 588, endPoint y: 187, distance: 219.3
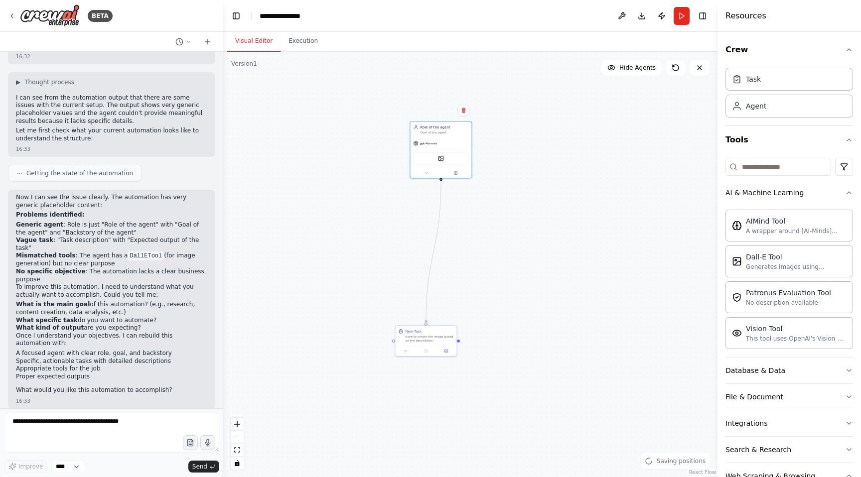
click at [588, 187] on div ".deletable-edge-delete-btn { width: 20px; height: 20px; border: 0px solid #ffff…" at bounding box center [470, 265] width 494 height 426
drag, startPoint x: 454, startPoint y: 146, endPoint x: 440, endPoint y: 265, distance: 119.5
click at [440, 266] on div "gpt-4o-mini" at bounding box center [424, 268] width 61 height 11
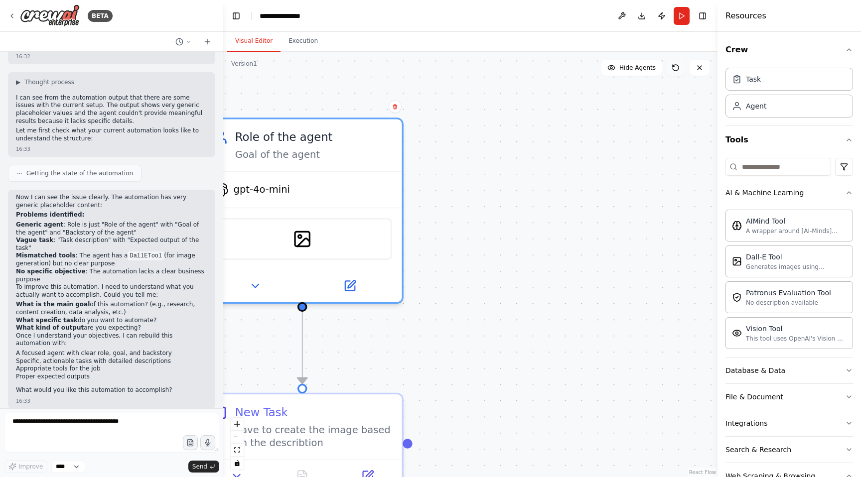
click at [673, 67] on icon at bounding box center [676, 68] width 8 height 8
click at [683, 20] on button "Run" at bounding box center [682, 16] width 16 height 18
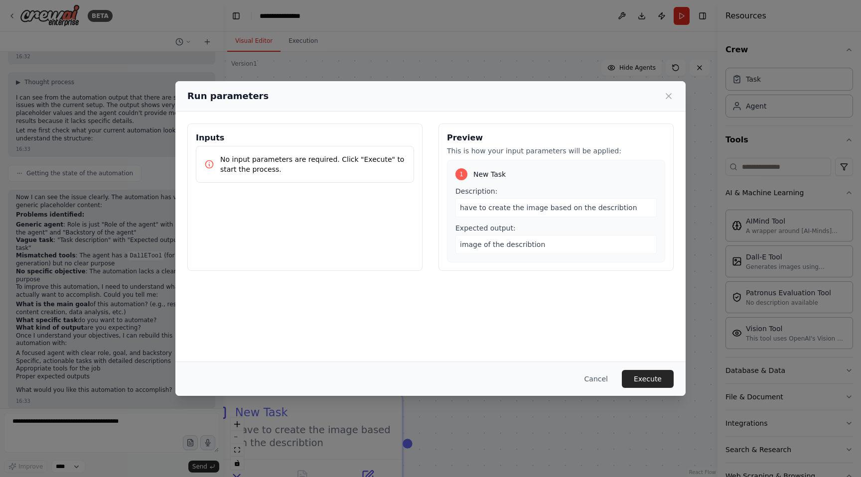
click at [305, 164] on p "No input parameters are required. Click "Execute" to start the process." at bounding box center [312, 164] width 185 height 20
click at [599, 380] on button "Cancel" at bounding box center [596, 379] width 39 height 18
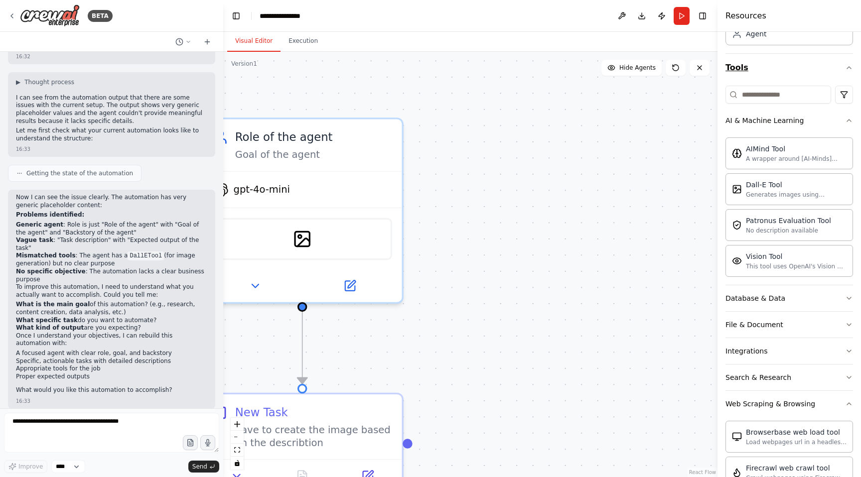
scroll to position [0, 0]
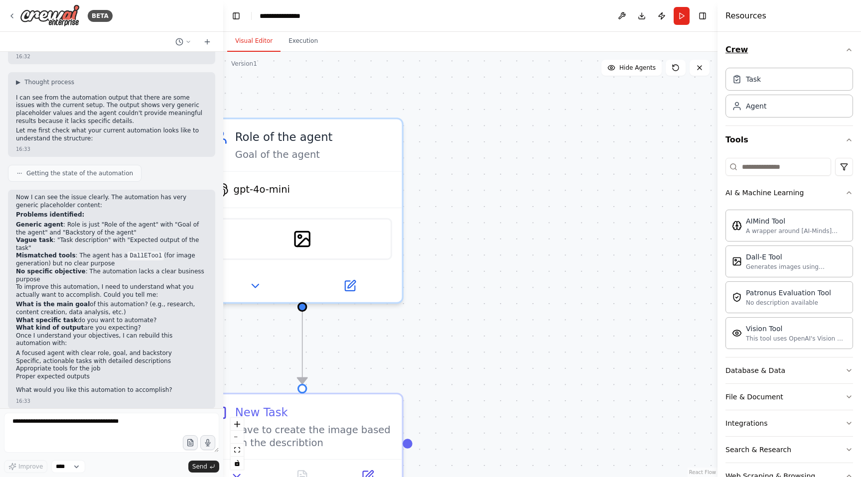
click at [849, 49] on icon "button" at bounding box center [849, 50] width 8 height 8
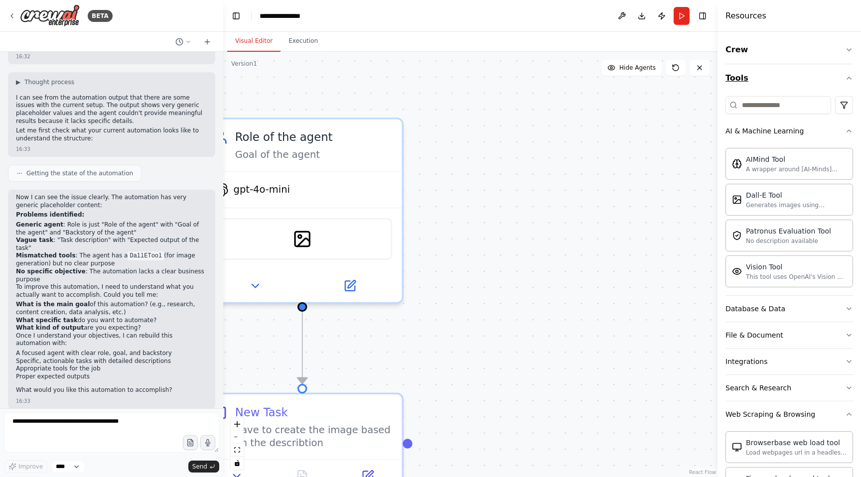
click at [846, 76] on icon "button" at bounding box center [849, 78] width 8 height 8
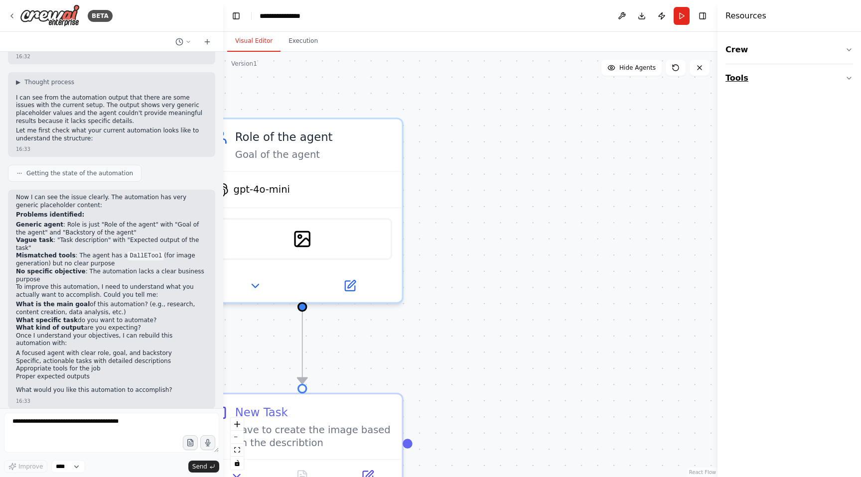
click at [846, 76] on icon "button" at bounding box center [849, 78] width 8 height 8
click at [849, 53] on icon "button" at bounding box center [849, 50] width 8 height 8
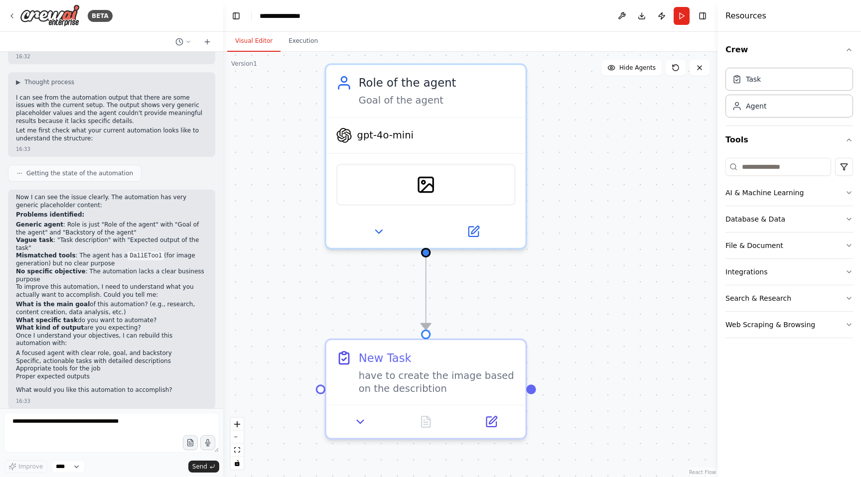
drag, startPoint x: 518, startPoint y: 151, endPoint x: 642, endPoint y: 97, distance: 135.0
click at [642, 97] on div ".deletable-edge-delete-btn { width: 20px; height: 20px; border: 0px solid #ffff…" at bounding box center [470, 265] width 494 height 426
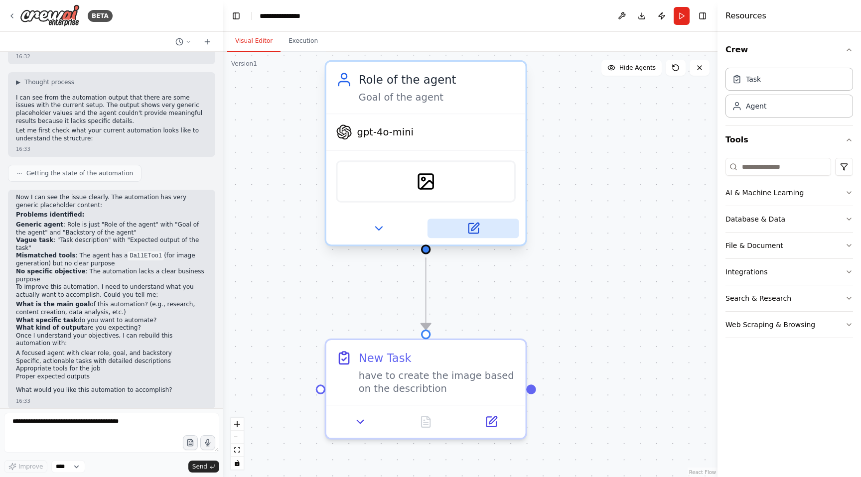
click at [475, 229] on icon at bounding box center [472, 228] width 9 height 9
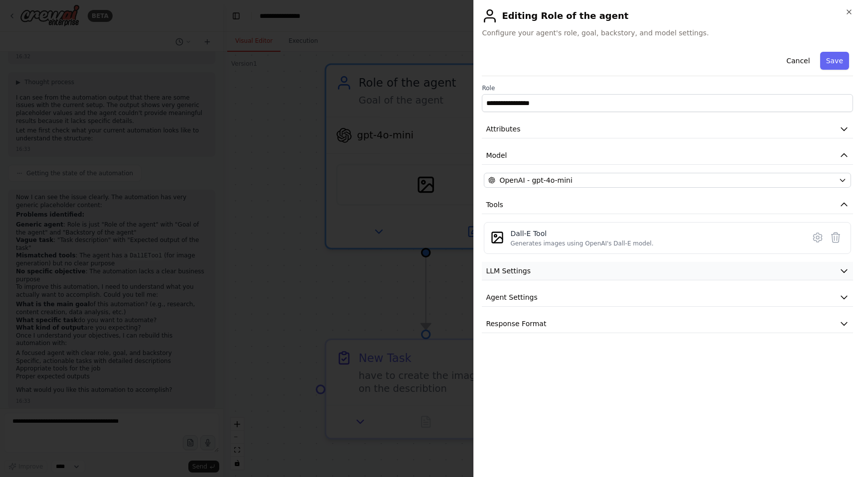
click at [559, 278] on button "LLM Settings" at bounding box center [667, 271] width 371 height 18
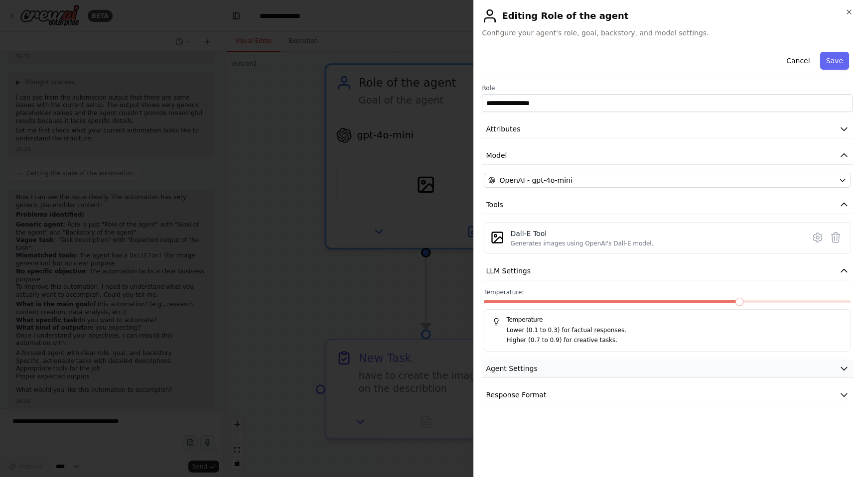
click at [531, 373] on span "Agent Settings" at bounding box center [511, 369] width 51 height 10
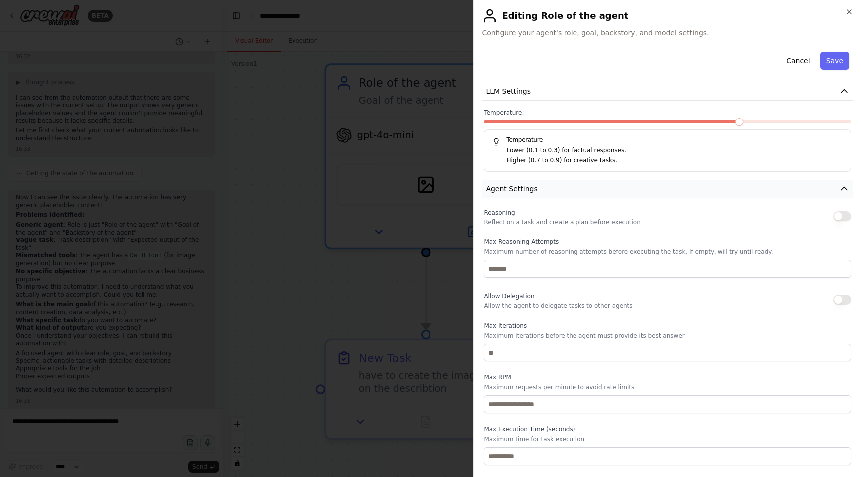
scroll to position [210, 0]
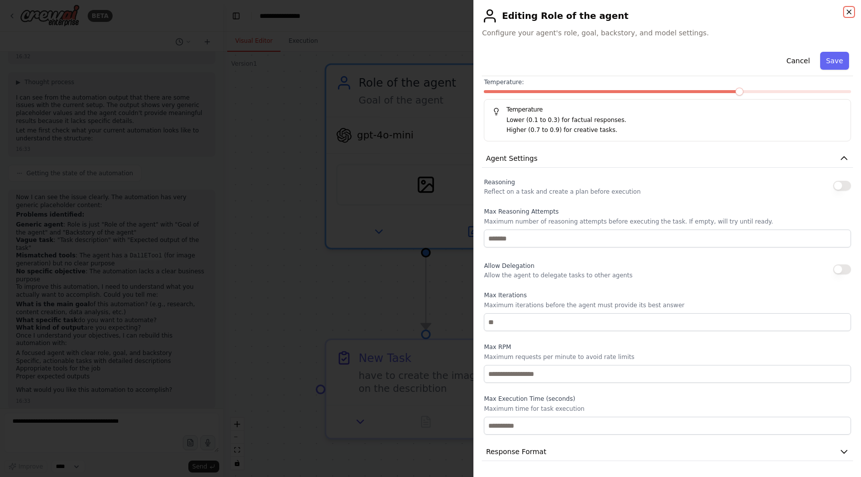
click at [850, 13] on icon "button" at bounding box center [849, 12] width 4 height 4
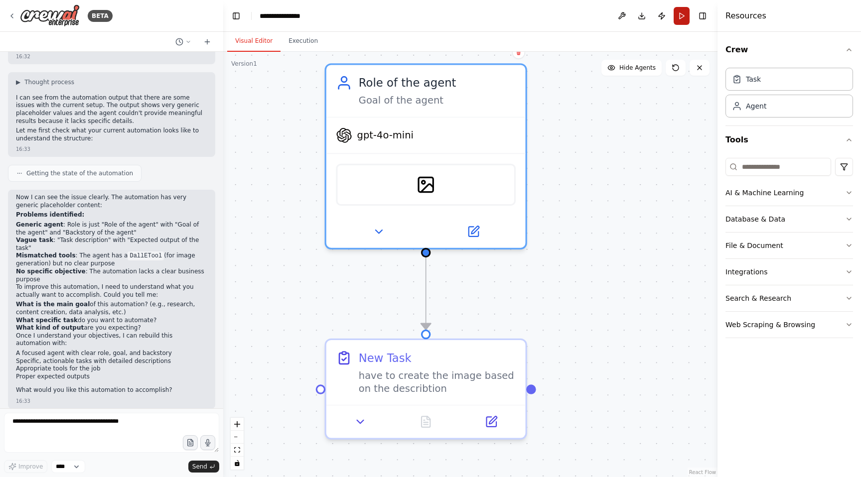
click at [680, 17] on button "Run" at bounding box center [682, 16] width 16 height 18
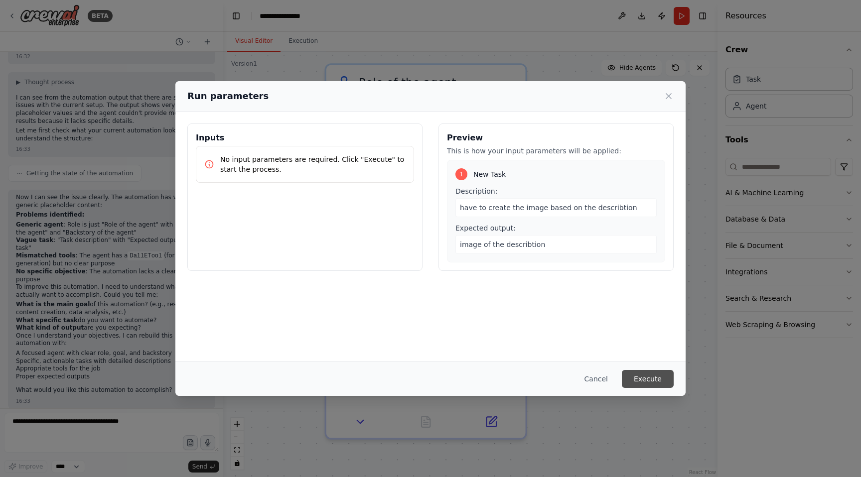
click at [640, 384] on button "Execute" at bounding box center [648, 379] width 52 height 18
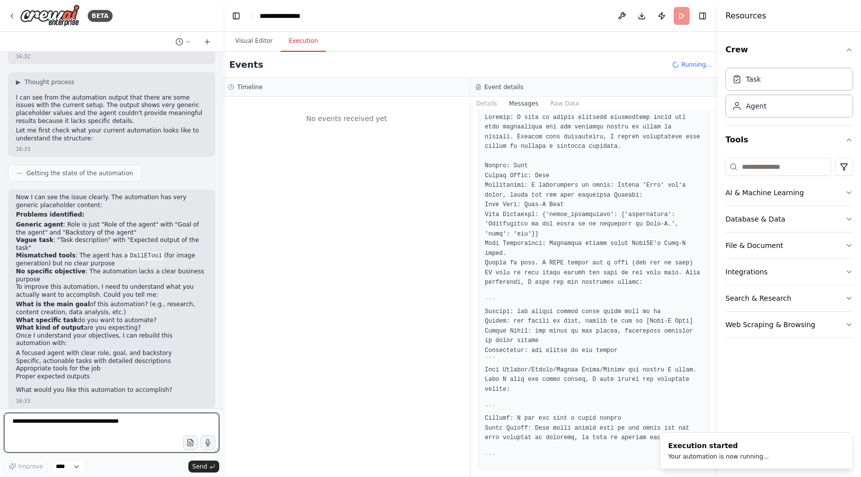
click at [89, 423] on textarea at bounding box center [111, 433] width 215 height 40
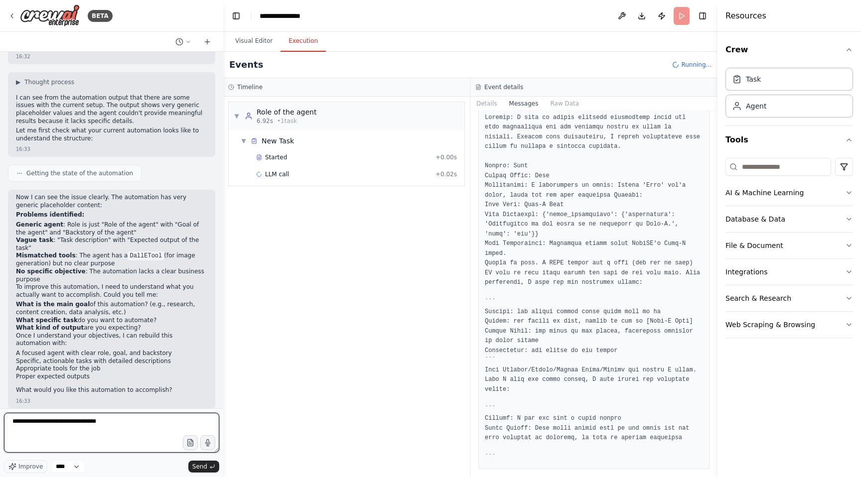
type textarea "**********"
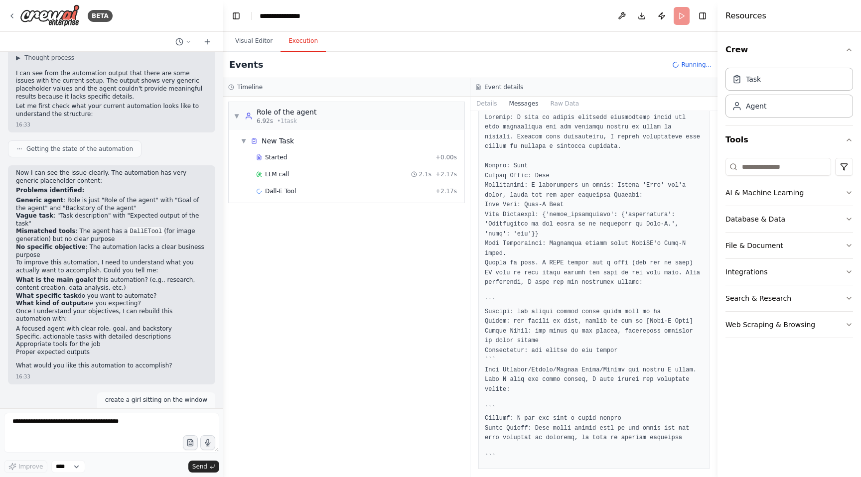
scroll to position [254, 0]
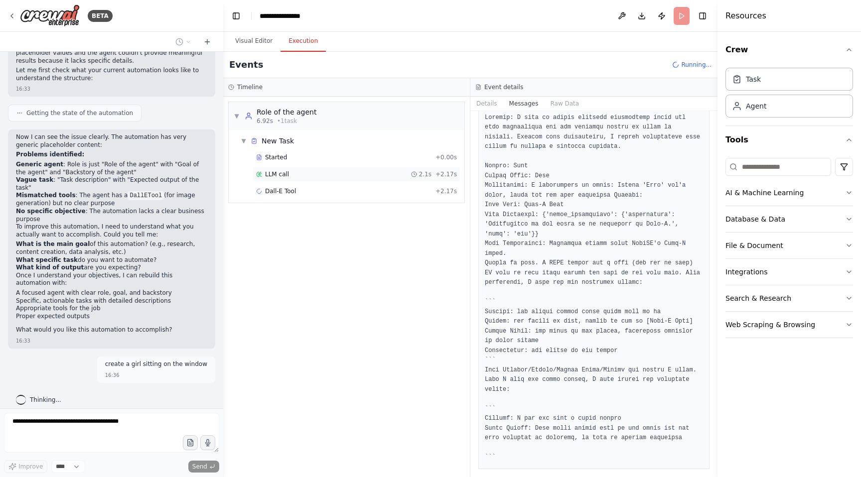
click at [289, 174] on div "LLM call 2.1s + 2.17s" at bounding box center [356, 174] width 201 height 8
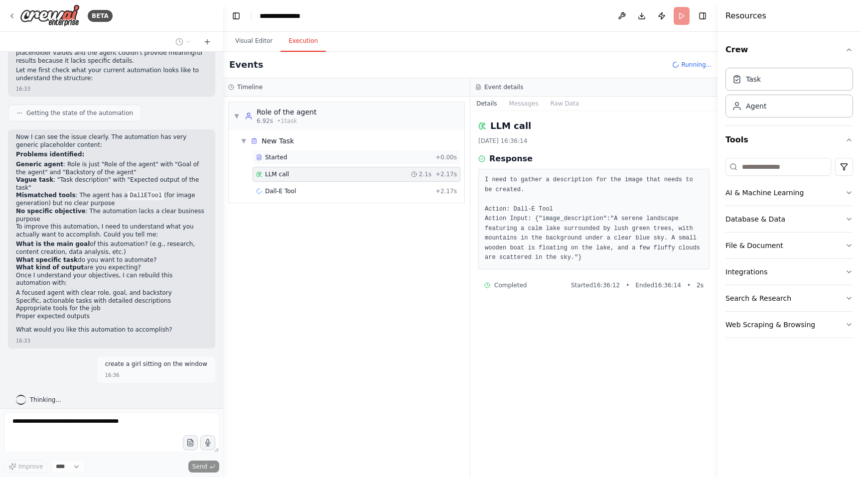
click at [422, 164] on div "Started + 0.00s" at bounding box center [357, 157] width 208 height 15
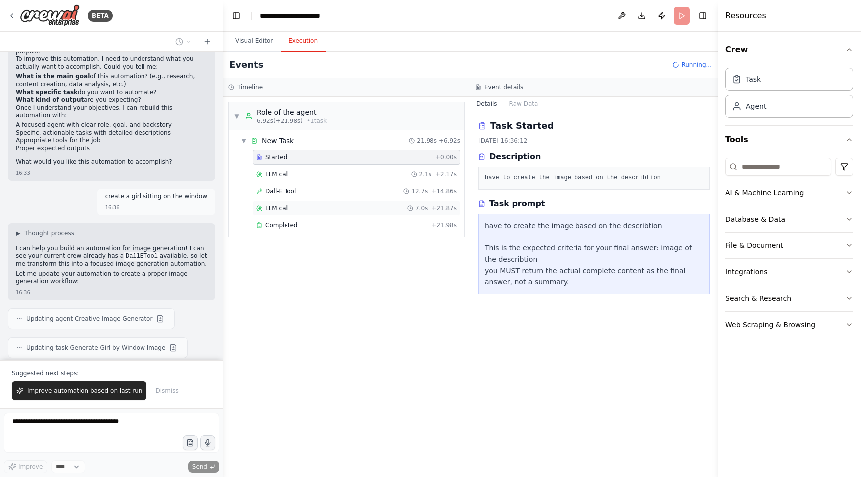
scroll to position [495, 0]
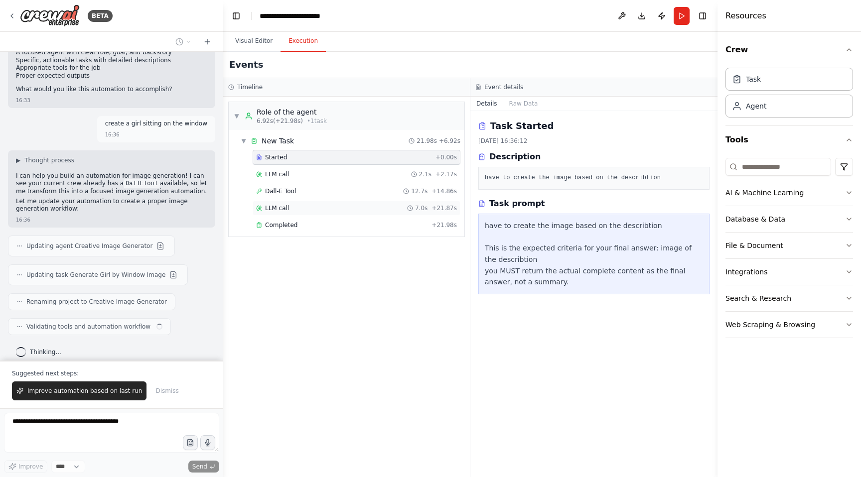
click at [288, 207] on span "LLM call" at bounding box center [277, 208] width 24 height 8
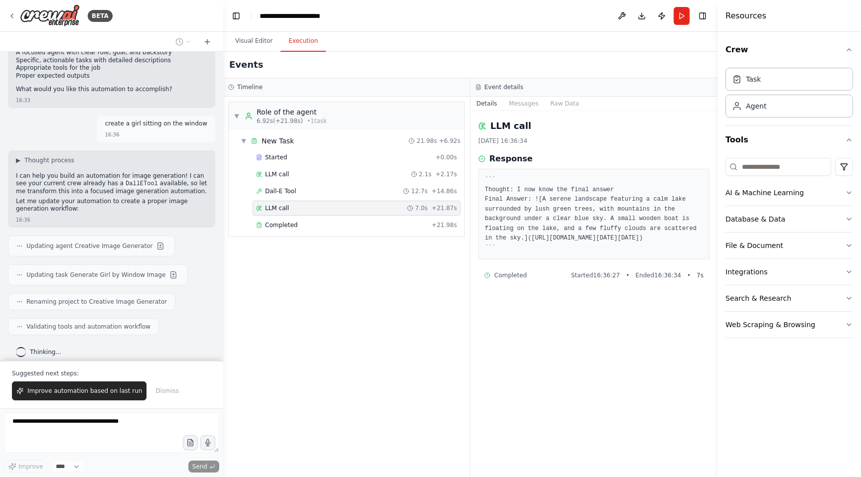
click at [554, 253] on pre "``` Thought: I now know the final answer Final Answer: ![A serene landscape fea…" at bounding box center [594, 214] width 218 height 78
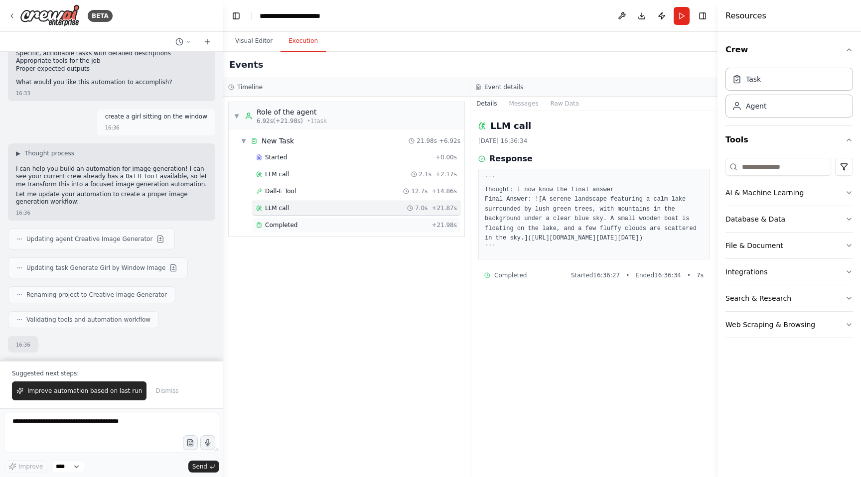
click at [390, 224] on div "Completed" at bounding box center [341, 225] width 171 height 8
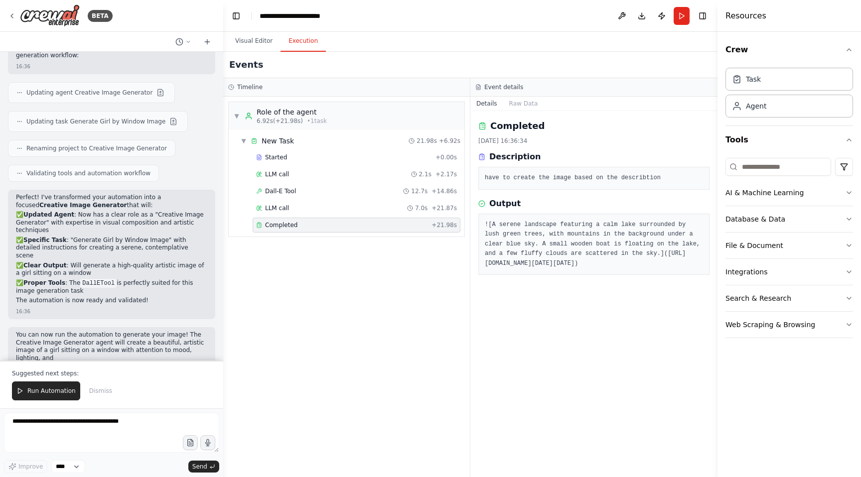
scroll to position [656, 0]
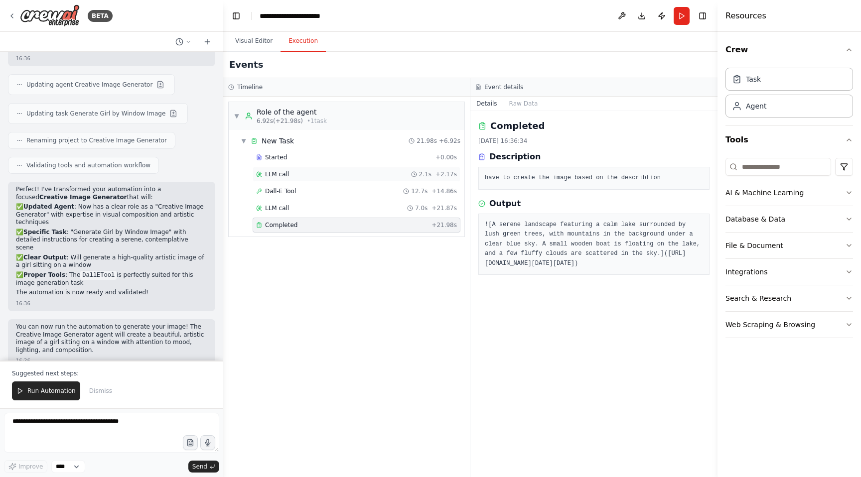
click at [305, 174] on div "LLM call 2.1s + 2.17s" at bounding box center [356, 174] width 201 height 8
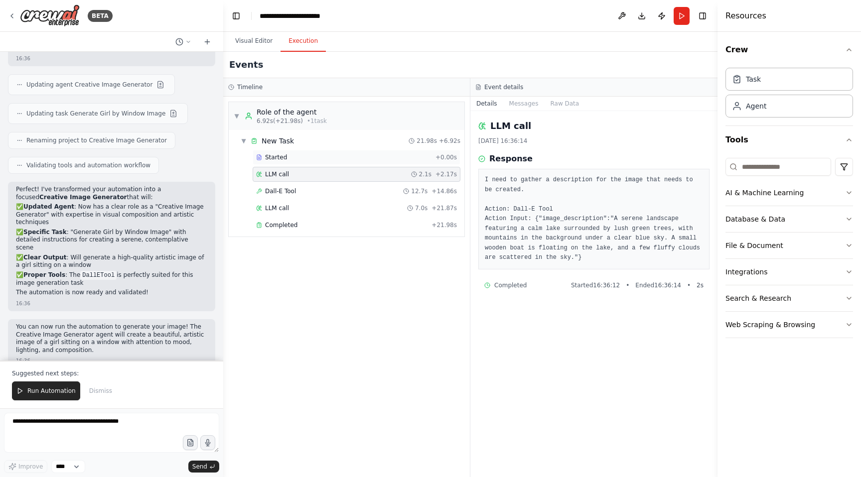
click at [318, 161] on div "Started + 0.00s" at bounding box center [357, 157] width 208 height 15
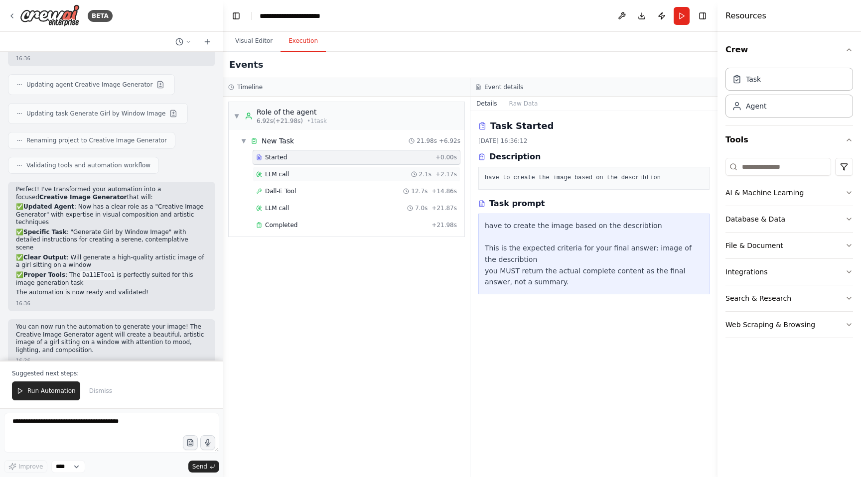
click at [316, 168] on div "LLM call 2.1s + 2.17s" at bounding box center [357, 174] width 208 height 15
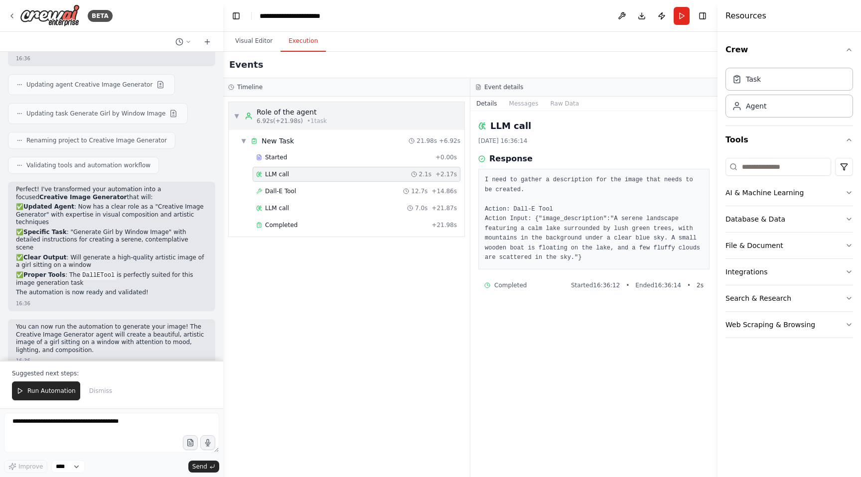
click at [234, 115] on span "▼" at bounding box center [237, 116] width 6 height 8
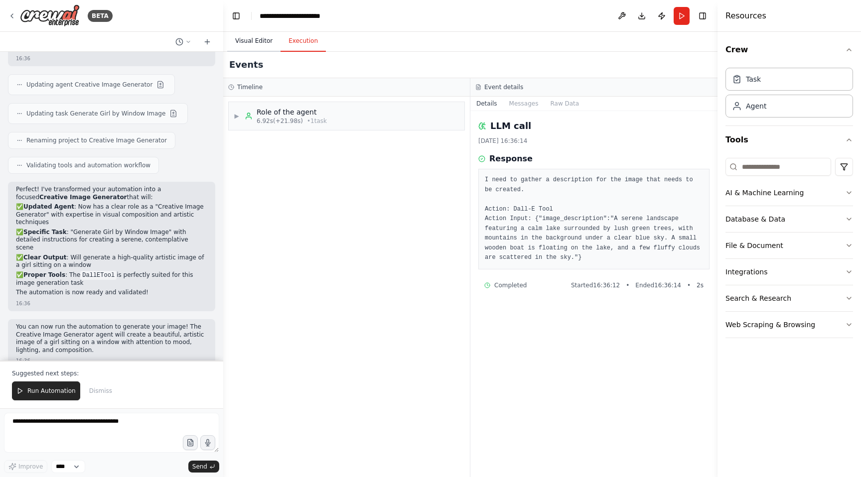
click at [263, 44] on button "Visual Editor" at bounding box center [253, 41] width 53 height 21
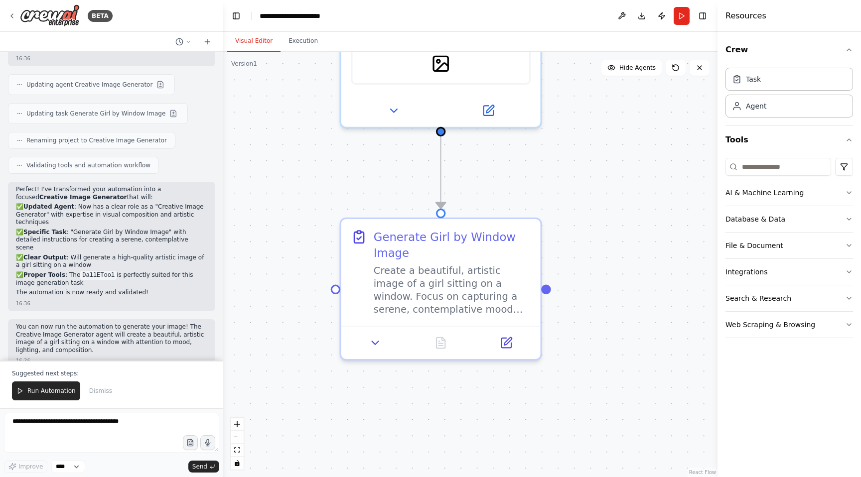
drag, startPoint x: 459, startPoint y: 307, endPoint x: 474, endPoint y: 186, distance: 122.0
click at [474, 186] on div ".deletable-edge-delete-btn { width: 20px; height: 20px; border: 0px solid #ffff…" at bounding box center [470, 265] width 494 height 426
click at [454, 243] on div "Generate Girl by Window Image" at bounding box center [452, 242] width 157 height 32
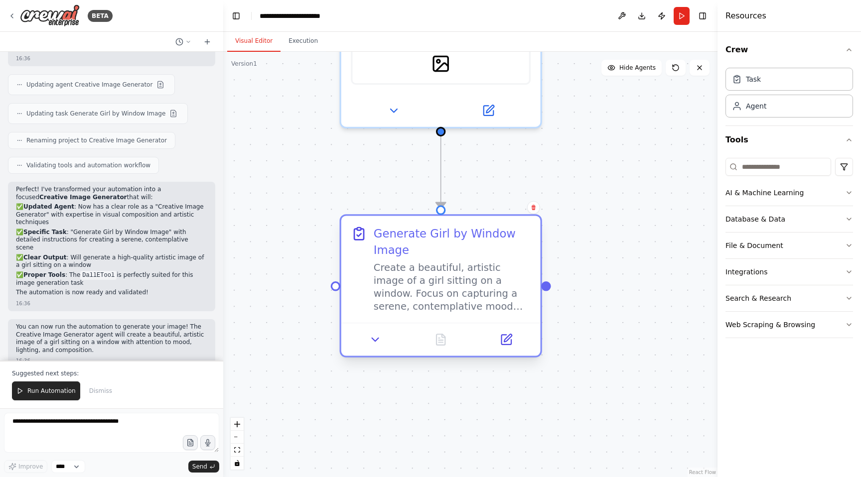
click at [454, 243] on div "Generate Girl by Window Image" at bounding box center [452, 242] width 157 height 32
click at [376, 340] on icon at bounding box center [375, 339] width 6 height 3
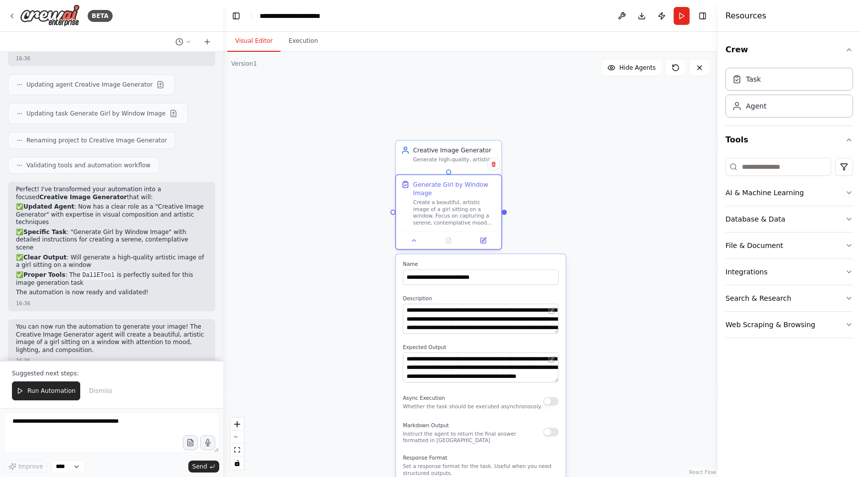
drag, startPoint x: 536, startPoint y: 399, endPoint x: 535, endPoint y: 284, distance: 114.6
click at [535, 284] on div "**********" at bounding box center [480, 394] width 169 height 280
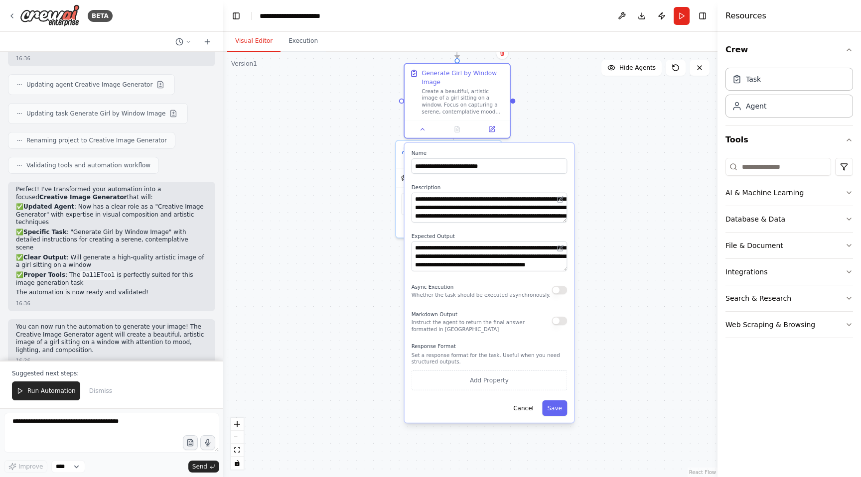
drag, startPoint x: 504, startPoint y: 400, endPoint x: 511, endPoint y: 286, distance: 113.9
click at [512, 286] on div "Async Execution Whether the task should be executed asynchronously." at bounding box center [481, 290] width 139 height 17
click at [40, 393] on span "Run Automation" at bounding box center [51, 391] width 48 height 8
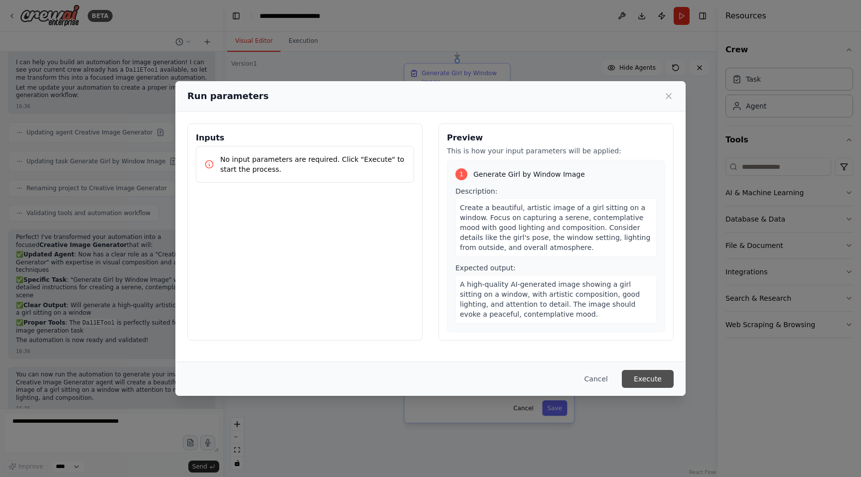
click at [652, 374] on button "Execute" at bounding box center [648, 379] width 52 height 18
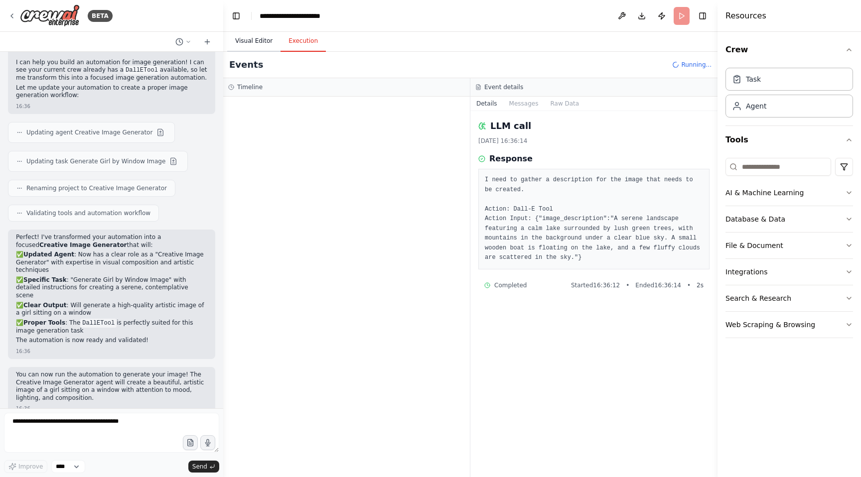
click at [247, 35] on button "Visual Editor" at bounding box center [253, 41] width 53 height 21
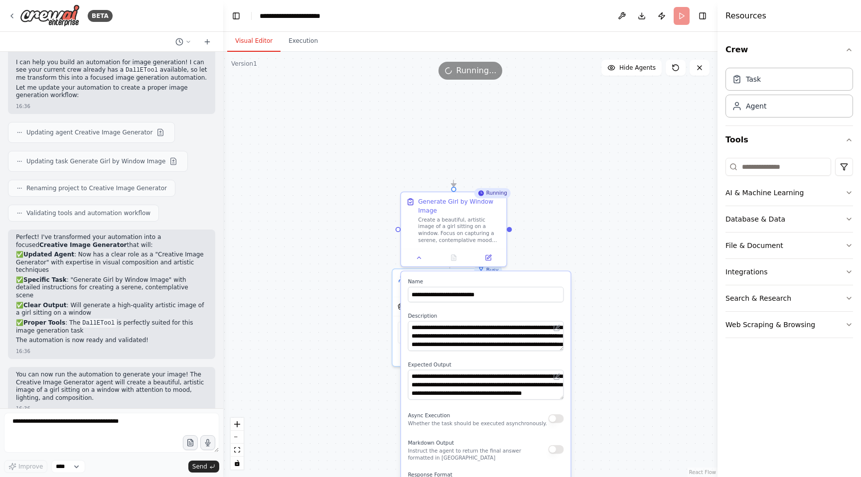
drag, startPoint x: 315, startPoint y: 109, endPoint x: 310, endPoint y: 236, distance: 127.2
click at [310, 236] on div ".deletable-edge-delete-btn { width: 20px; height: 20px; border: 0px solid #ffff…" at bounding box center [470, 265] width 494 height 426
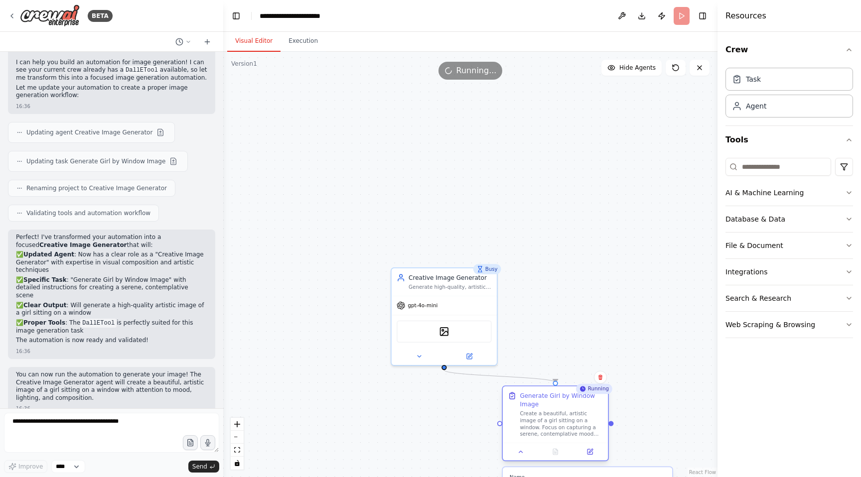
drag, startPoint x: 459, startPoint y: 213, endPoint x: 563, endPoint y: 406, distance: 218.5
click at [564, 406] on div "Generate Girl by Window Image Create a beautiful, artistic image of a girl sitt…" at bounding box center [561, 415] width 83 height 46
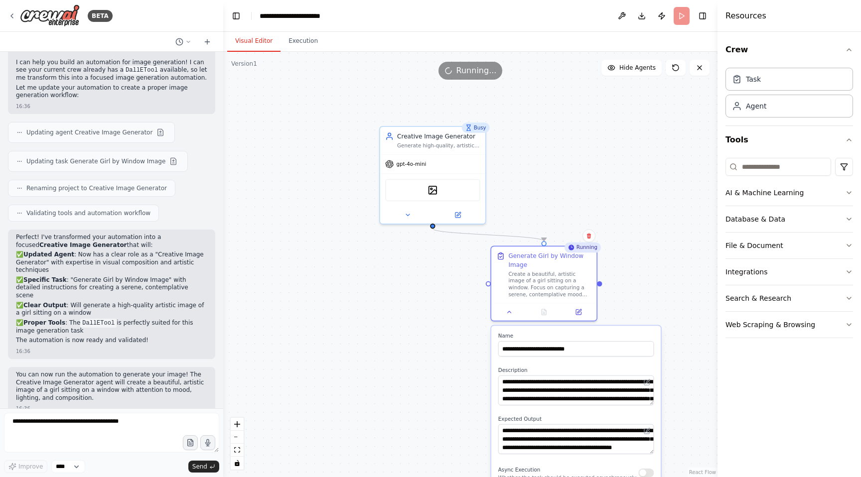
drag, startPoint x: 567, startPoint y: 320, endPoint x: 556, endPoint y: 178, distance: 142.0
click at [556, 178] on div ".deletable-edge-delete-btn { width: 20px; height: 20px; border: 0px solid #ffff…" at bounding box center [470, 265] width 494 height 426
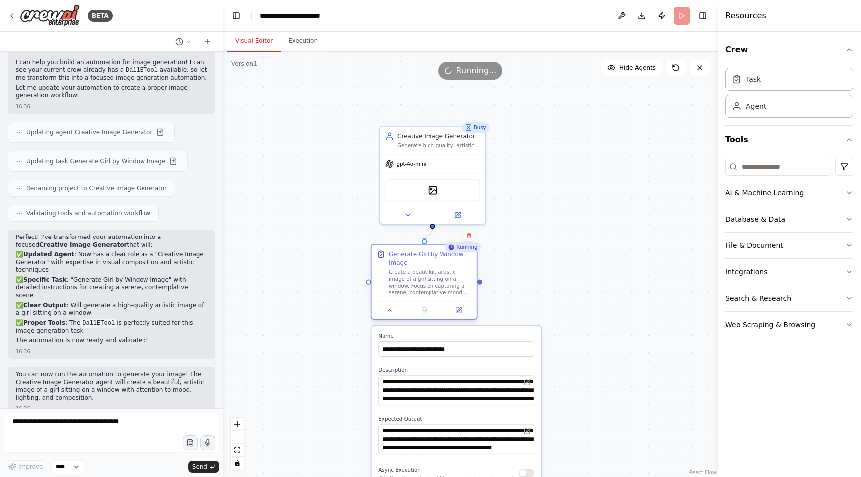
drag, startPoint x: 538, startPoint y: 276, endPoint x: 413, endPoint y: 276, distance: 124.6
click at [413, 276] on div "Create a beautiful, artistic image of a girl sitting on a window. Focus on capt…" at bounding box center [430, 282] width 83 height 27
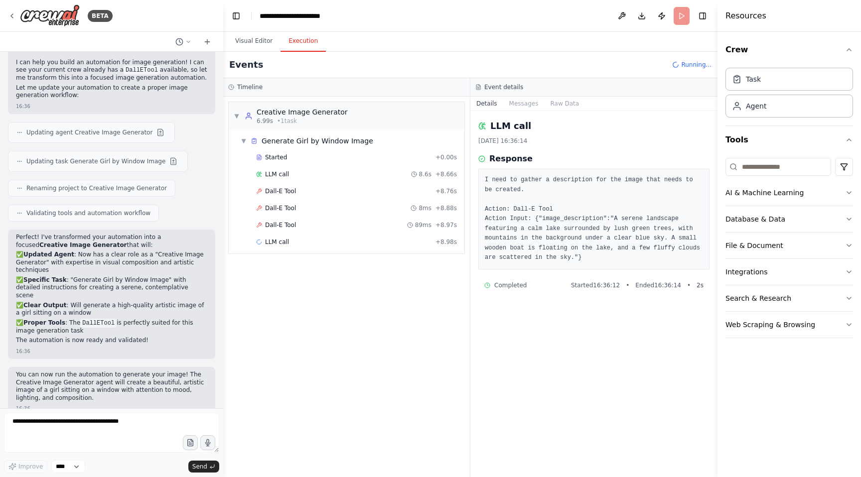
click at [293, 44] on button "Execution" at bounding box center [303, 41] width 45 height 21
click at [288, 158] on div "Started" at bounding box center [343, 157] width 175 height 8
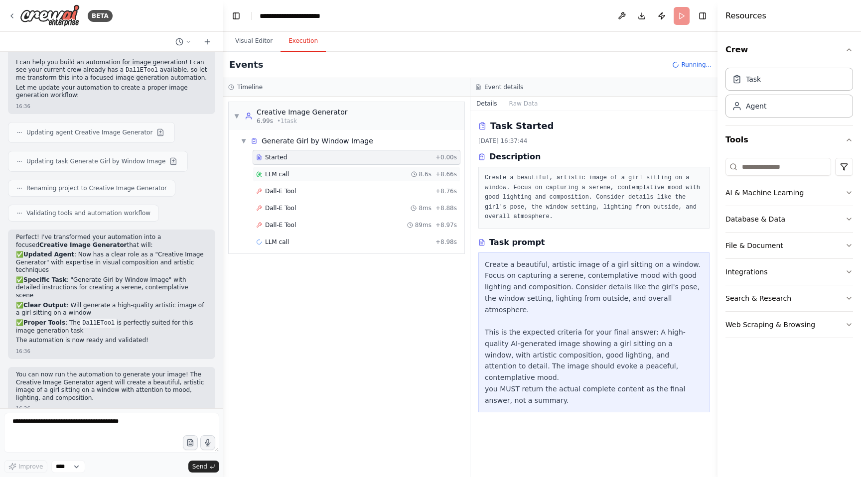
click at [291, 168] on div "LLM call 8.6s + 8.66s" at bounding box center [357, 174] width 208 height 15
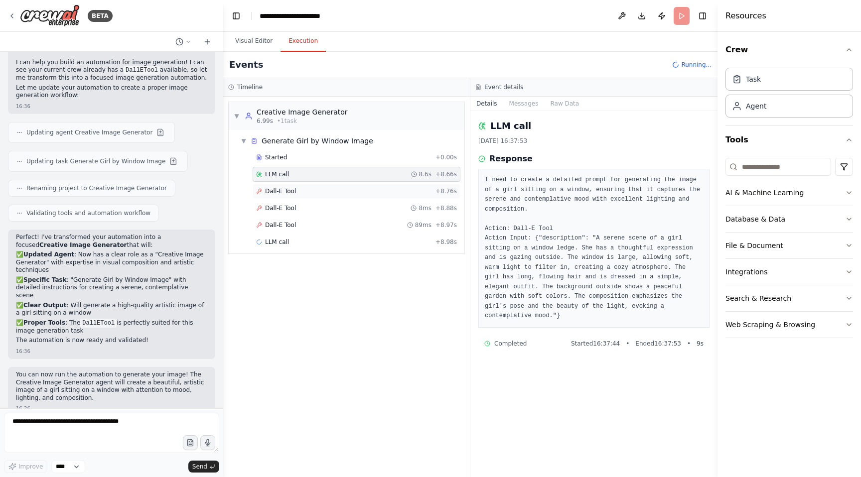
click at [297, 191] on div "Dall-E Tool + 8.76s" at bounding box center [356, 191] width 201 height 8
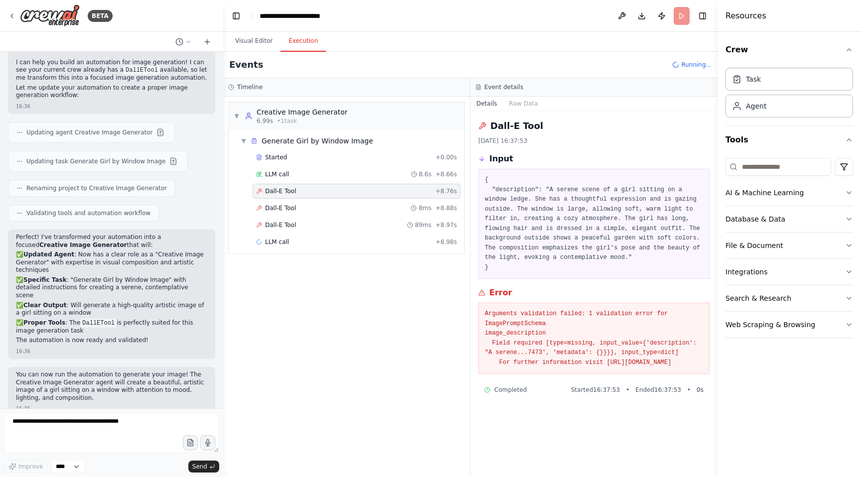
click at [308, 200] on div "Started + 0.00s LLM call 8.6s + 8.66s Dall-E Tool + 8.76s Dall-E Tool 8ms + 8.8…" at bounding box center [351, 201] width 228 height 102
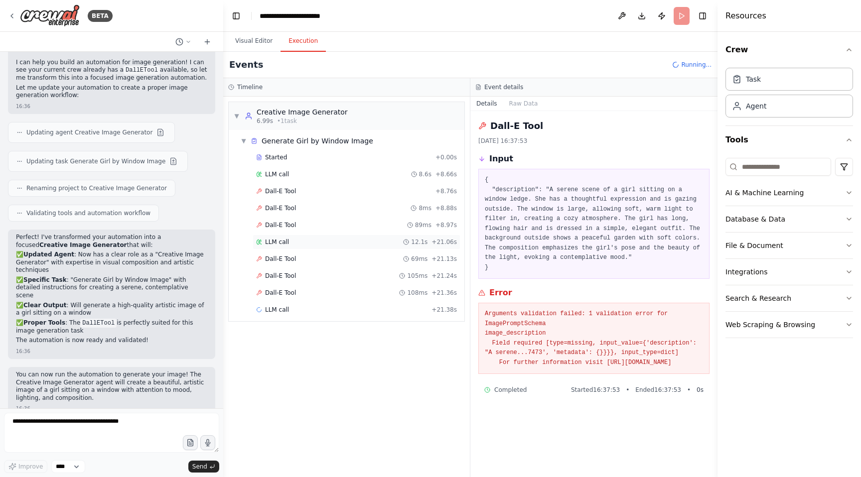
click at [313, 238] on div "LLM call 12.1s + 21.06s" at bounding box center [356, 242] width 201 height 8
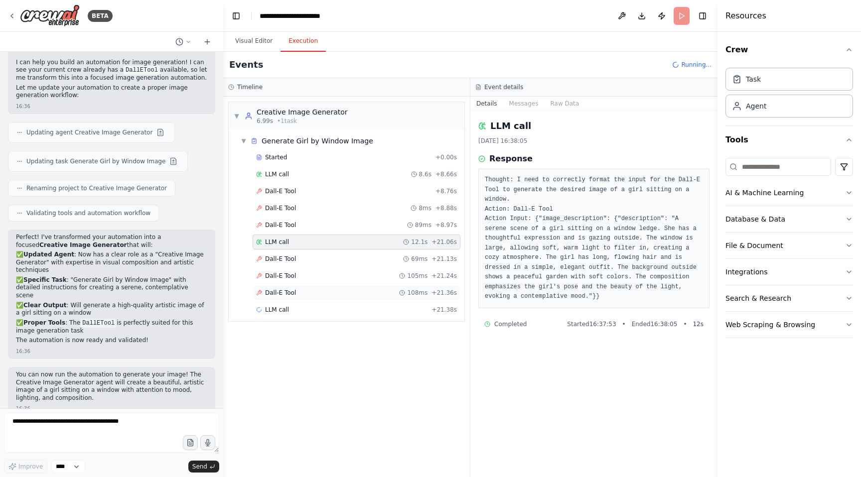
click at [312, 295] on div "Dall-E Tool 108ms + 21.36s" at bounding box center [356, 293] width 201 height 8
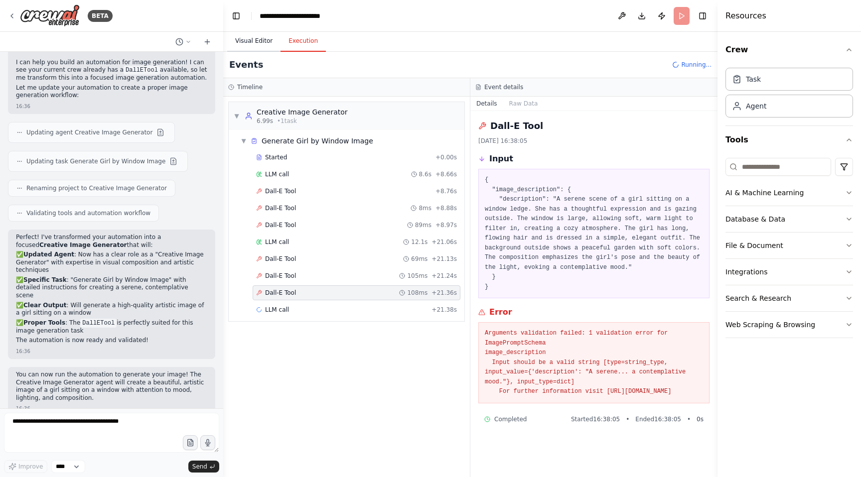
click at [266, 46] on button "Visual Editor" at bounding box center [253, 41] width 53 height 21
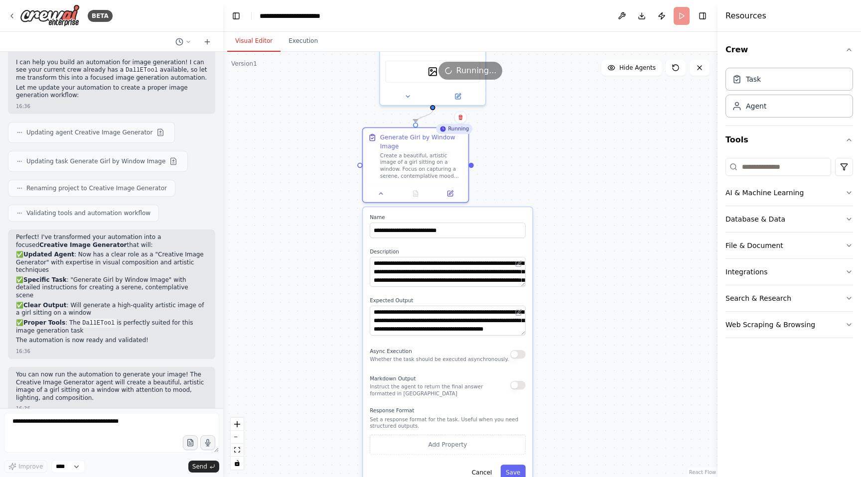
drag, startPoint x: 323, startPoint y: 218, endPoint x: 322, endPoint y: 99, distance: 118.6
click at [322, 99] on div ".deletable-edge-delete-btn { width: 20px; height: 20px; border: 0px solid #ffff…" at bounding box center [470, 265] width 494 height 426
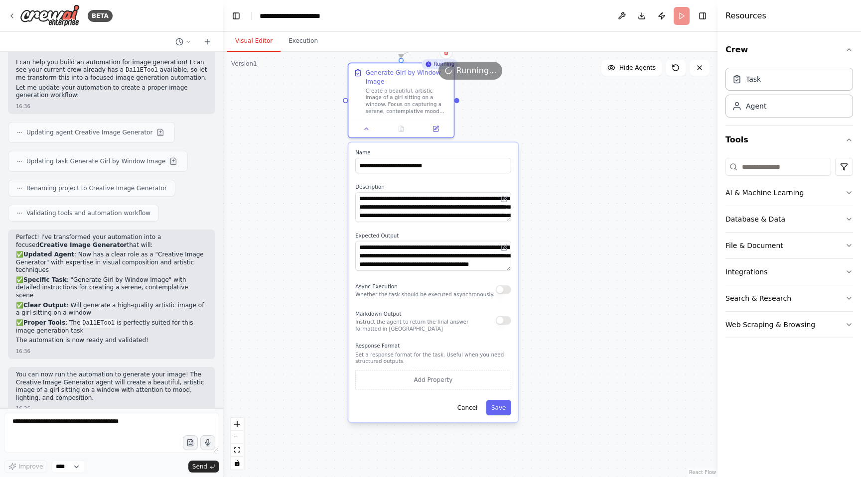
drag, startPoint x: 332, startPoint y: 238, endPoint x: 309, endPoint y: 226, distance: 26.1
click at [309, 226] on div ".deletable-edge-delete-btn { width: 20px; height: 20px; border: 0px solid #ffff…" at bounding box center [470, 265] width 494 height 426
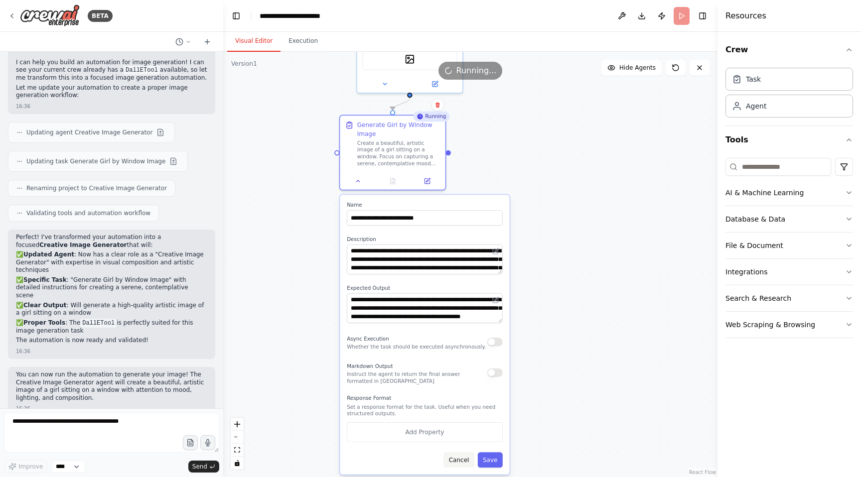
click at [467, 460] on button "Cancel" at bounding box center [458, 459] width 30 height 15
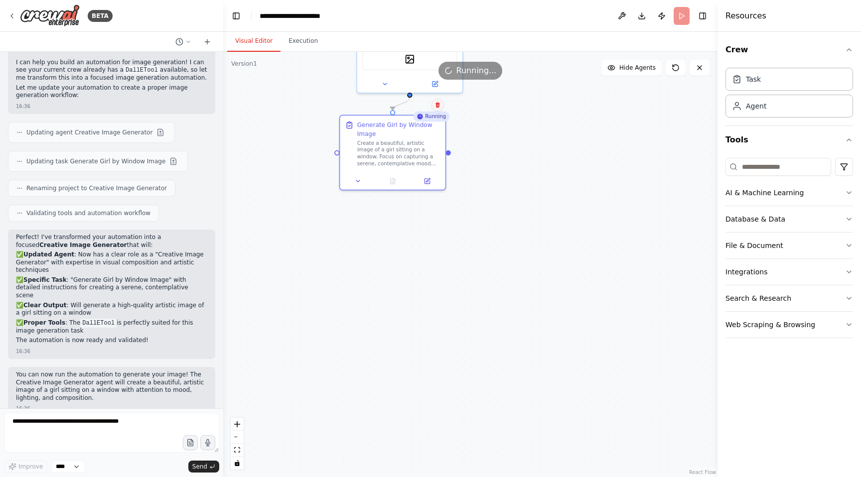
click at [438, 106] on icon at bounding box center [438, 104] width 4 height 5
click at [413, 105] on button "Confirm" at bounding box center [409, 105] width 35 height 12
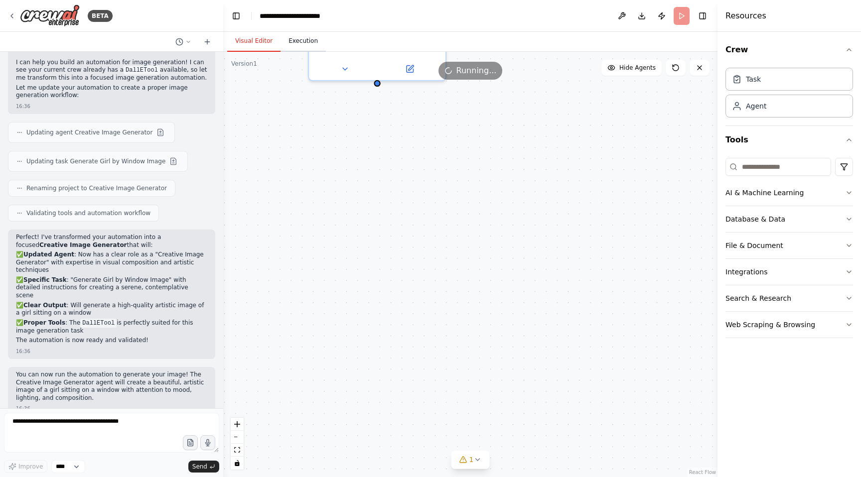
click at [315, 46] on button "Execution" at bounding box center [303, 41] width 45 height 21
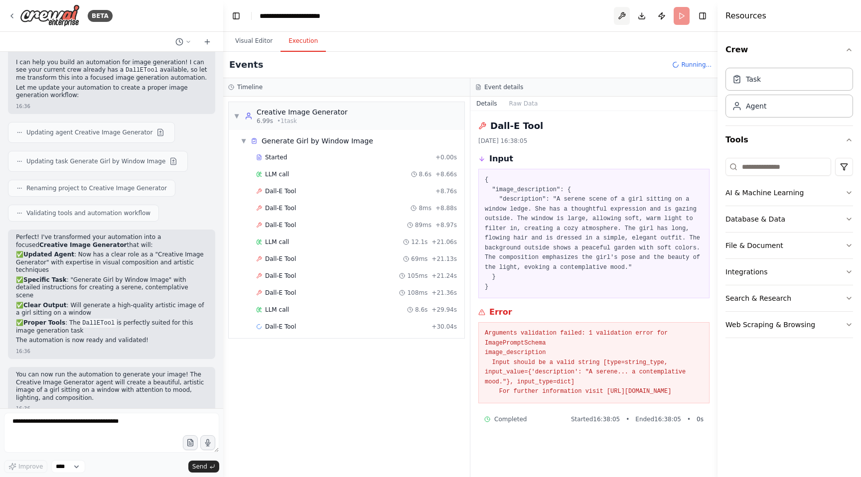
click at [625, 13] on button at bounding box center [622, 16] width 16 height 18
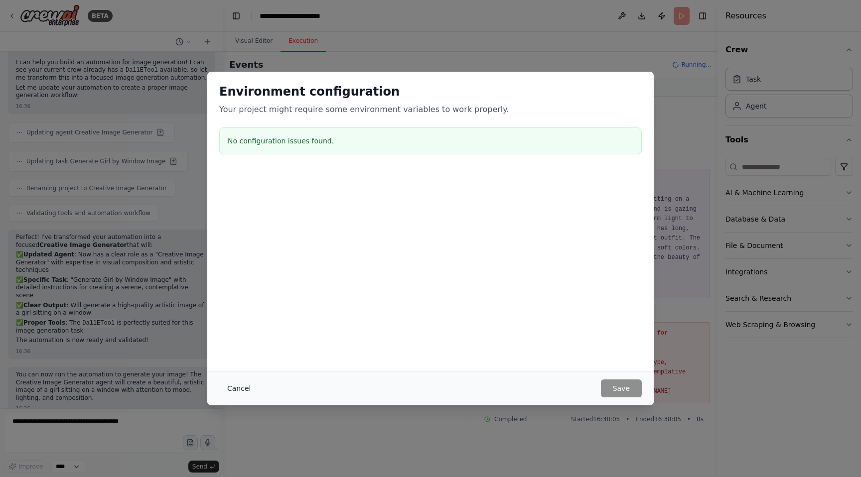
click at [232, 387] on button "Cancel" at bounding box center [238, 389] width 39 height 18
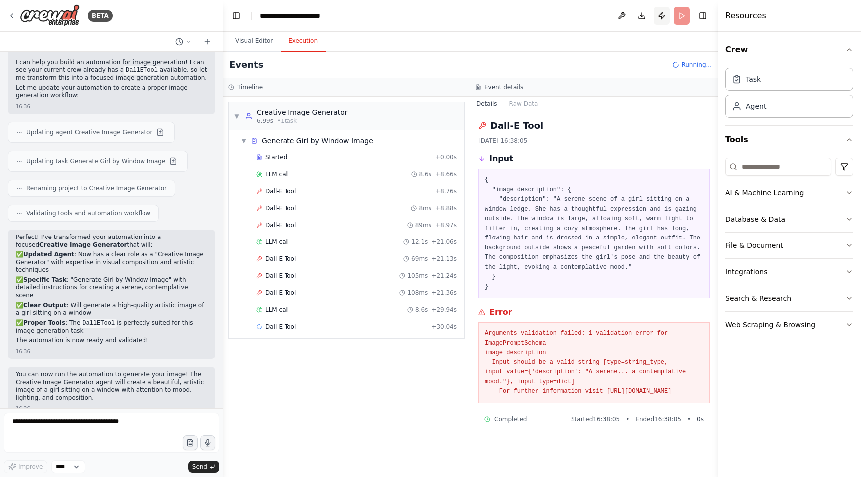
click at [662, 15] on button "Publish" at bounding box center [662, 16] width 16 height 18
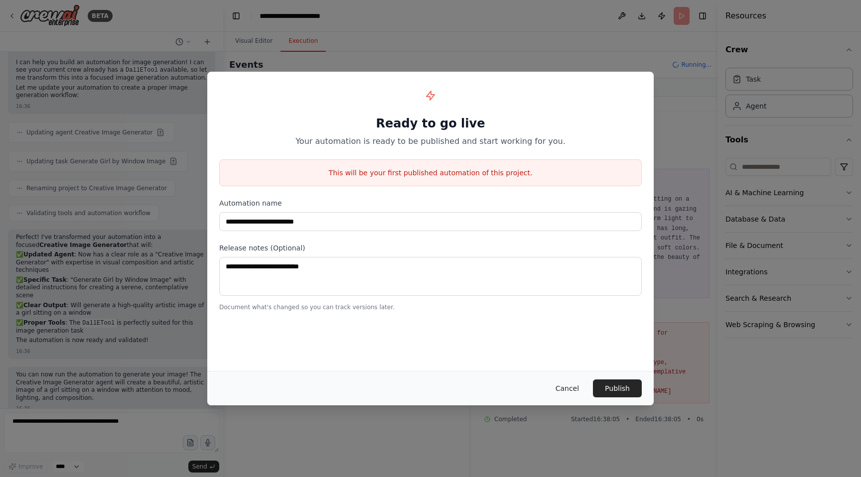
click at [573, 388] on button "Cancel" at bounding box center [567, 389] width 39 height 18
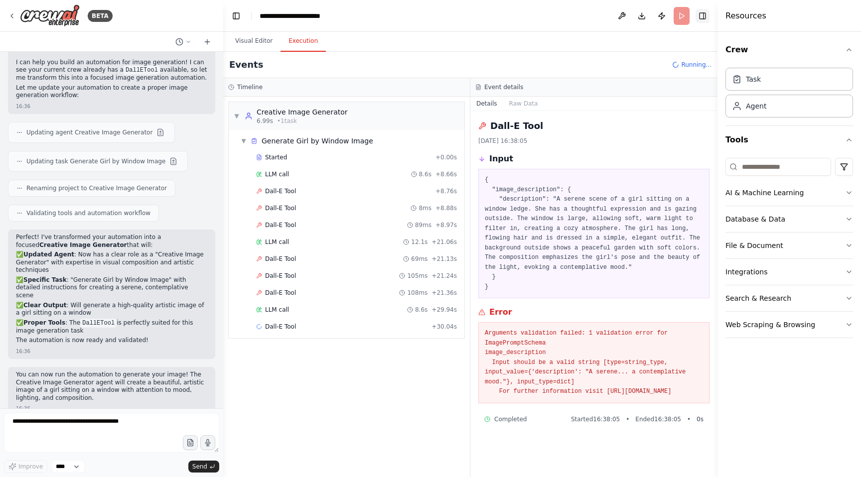
click at [705, 13] on button "Toggle Right Sidebar" at bounding box center [703, 16] width 14 height 14
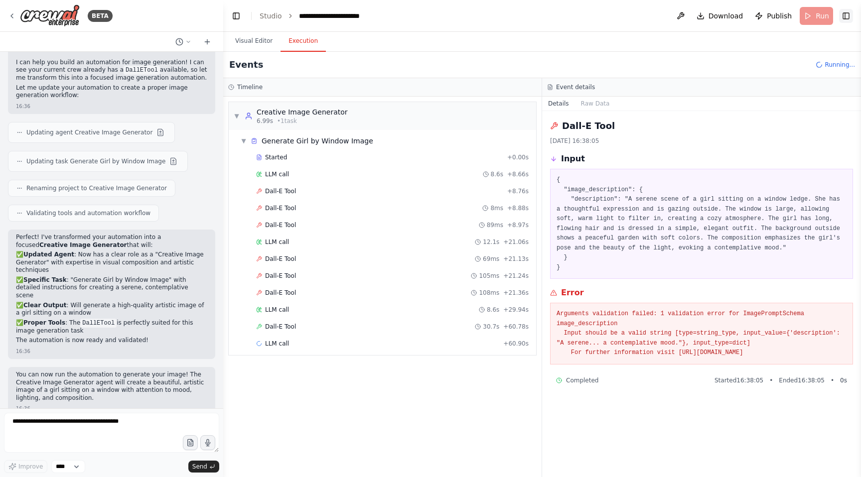
click at [844, 15] on button "Toggle Right Sidebar" at bounding box center [846, 16] width 14 height 14
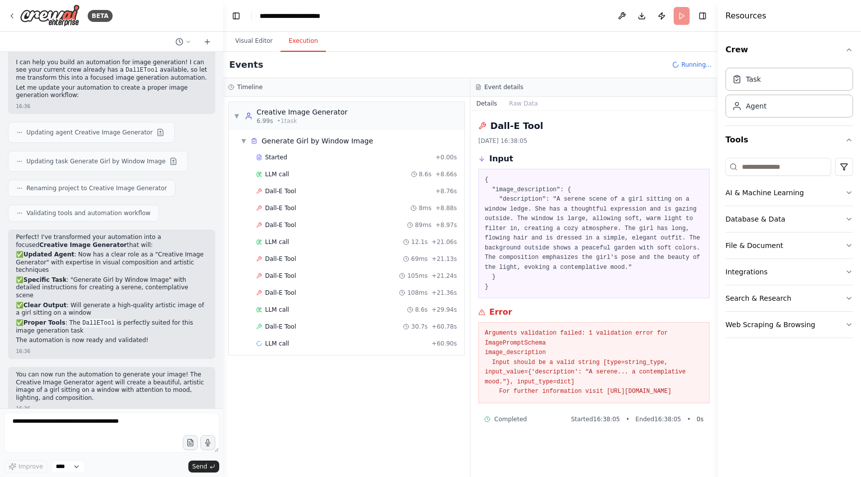
click at [682, 13] on header "**********" at bounding box center [470, 16] width 494 height 32
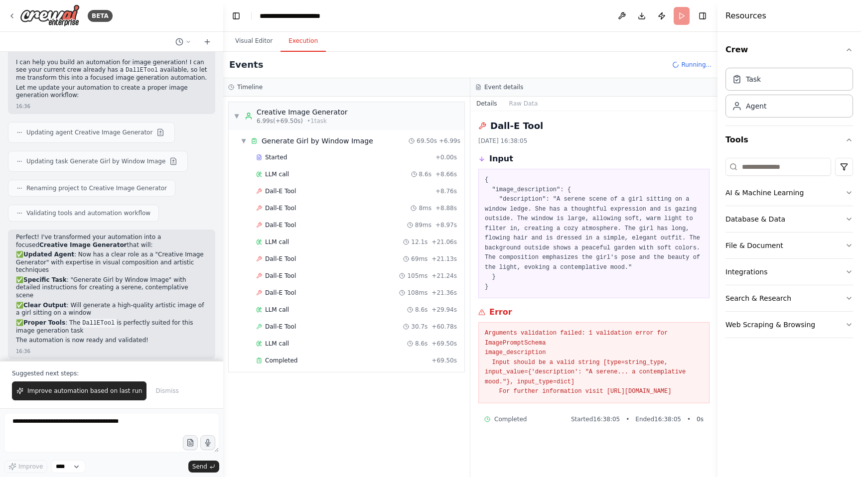
scroll to position [656, 0]
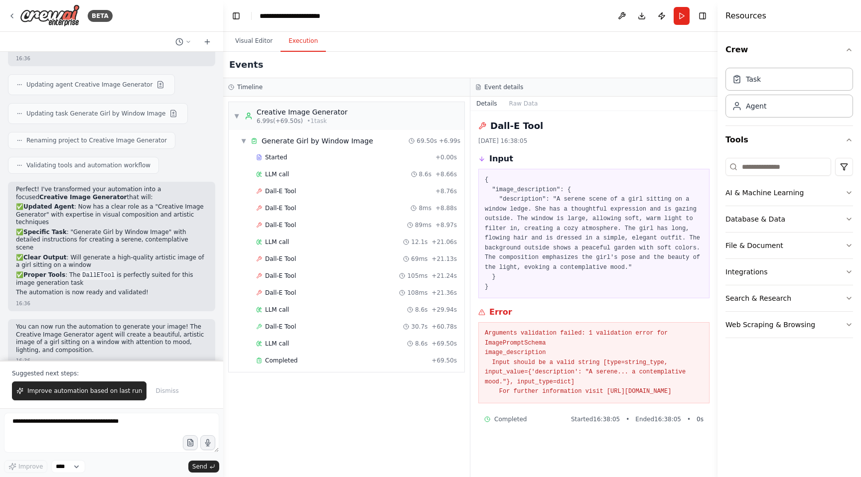
click at [331, 342] on div "LLM call 8.6s + 69.50s" at bounding box center [356, 344] width 201 height 8
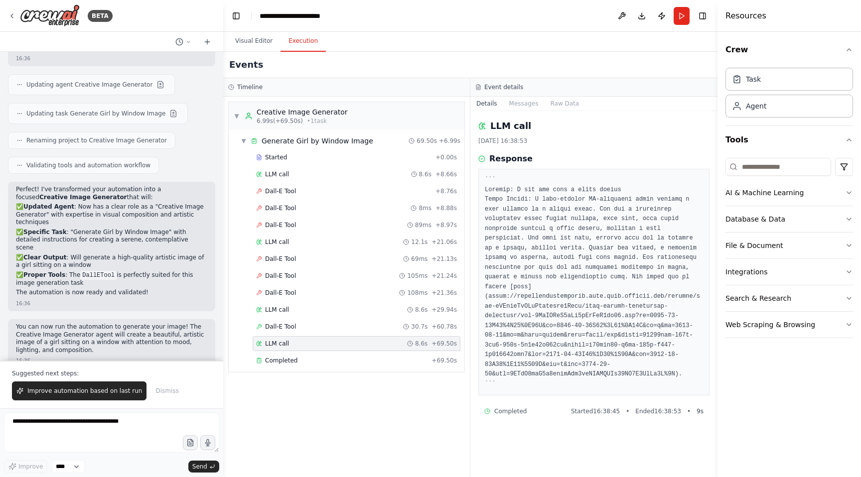
click at [331, 342] on div "LLM call 8.6s + 69.50s" at bounding box center [356, 344] width 201 height 8
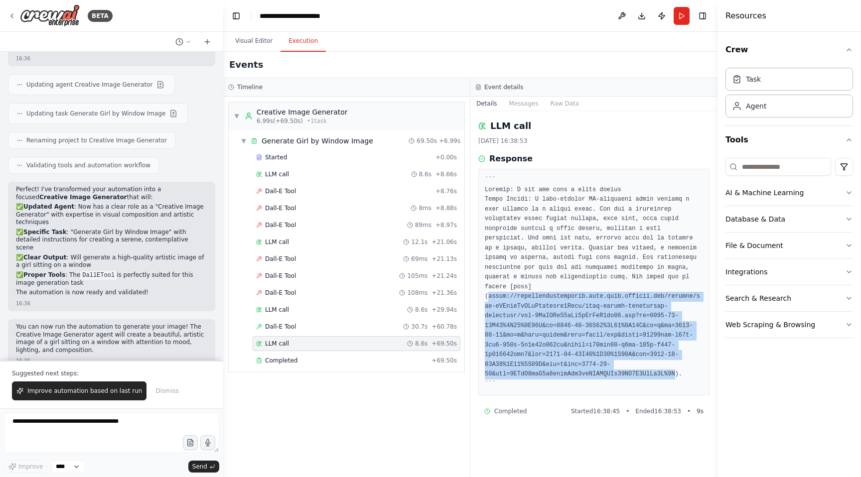
drag, startPoint x: 488, startPoint y: 295, endPoint x: 676, endPoint y: 374, distance: 203.7
click at [676, 374] on pre at bounding box center [594, 282] width 218 height 214
copy pre "https://oaidalleapiprodscus.blob.core.windows.net/private/org-hZRtglLxBYvAvvtxh…"
click at [355, 434] on div "▼ Creative Image Generator 6.99s (+69.50s) • 1 task ▼ Generate Girl by Window I…" at bounding box center [346, 287] width 247 height 381
